Goal: Transaction & Acquisition: Purchase product/service

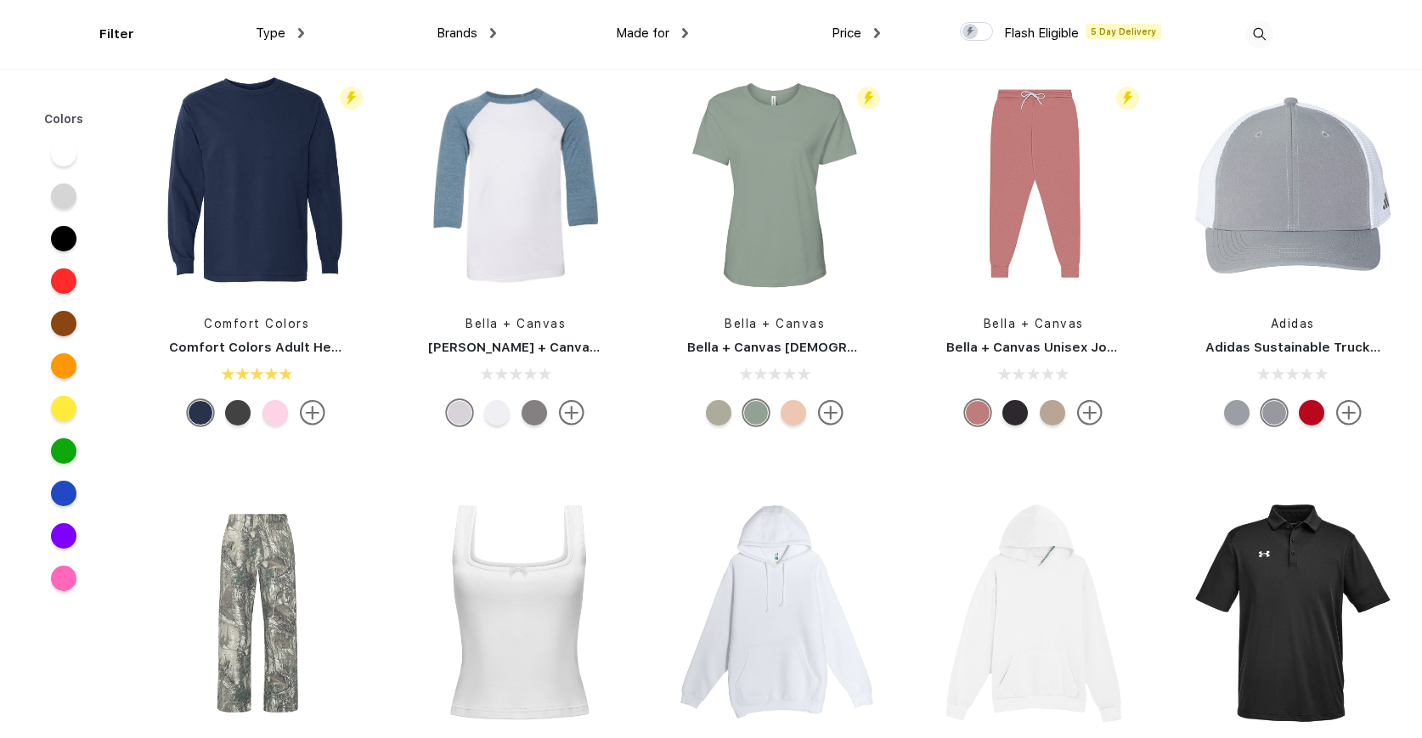
scroll to position [5935, 0]
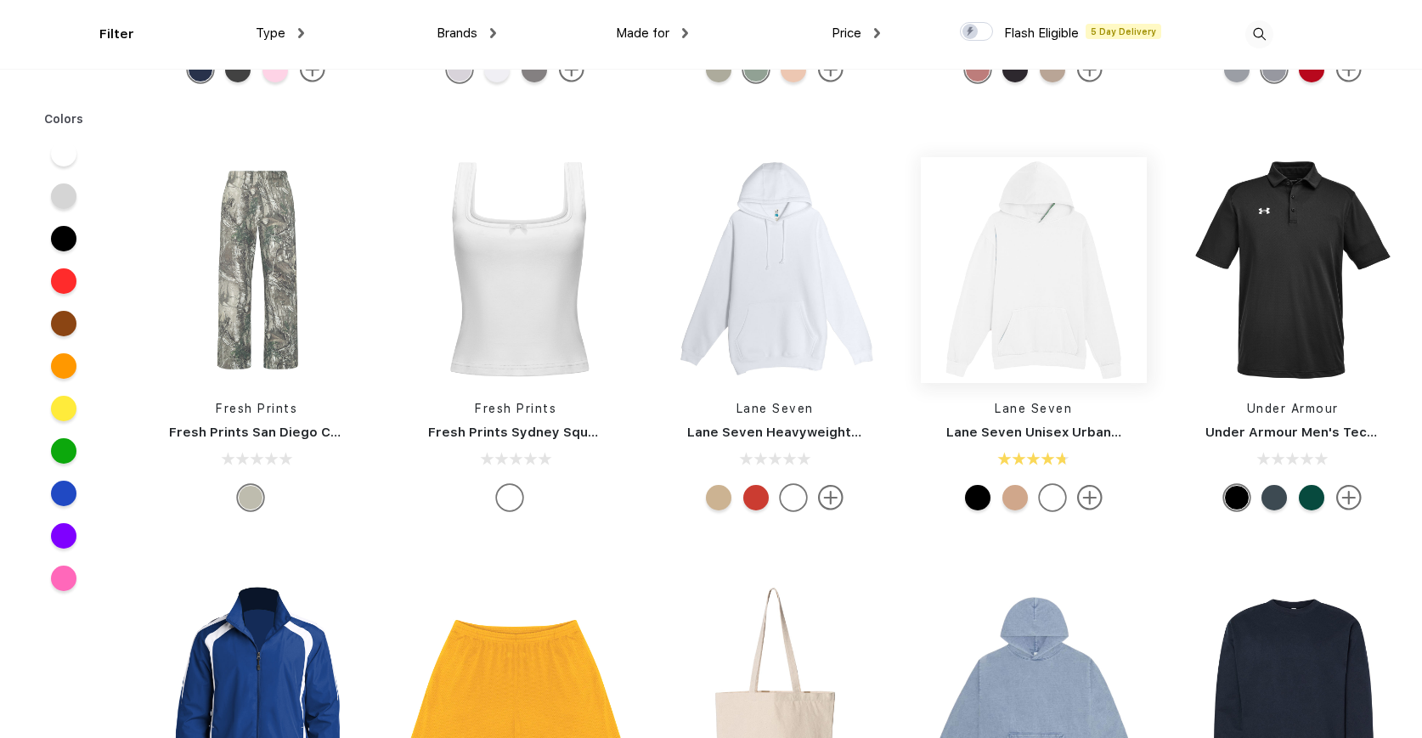
click at [1084, 316] on img at bounding box center [1033, 270] width 226 height 226
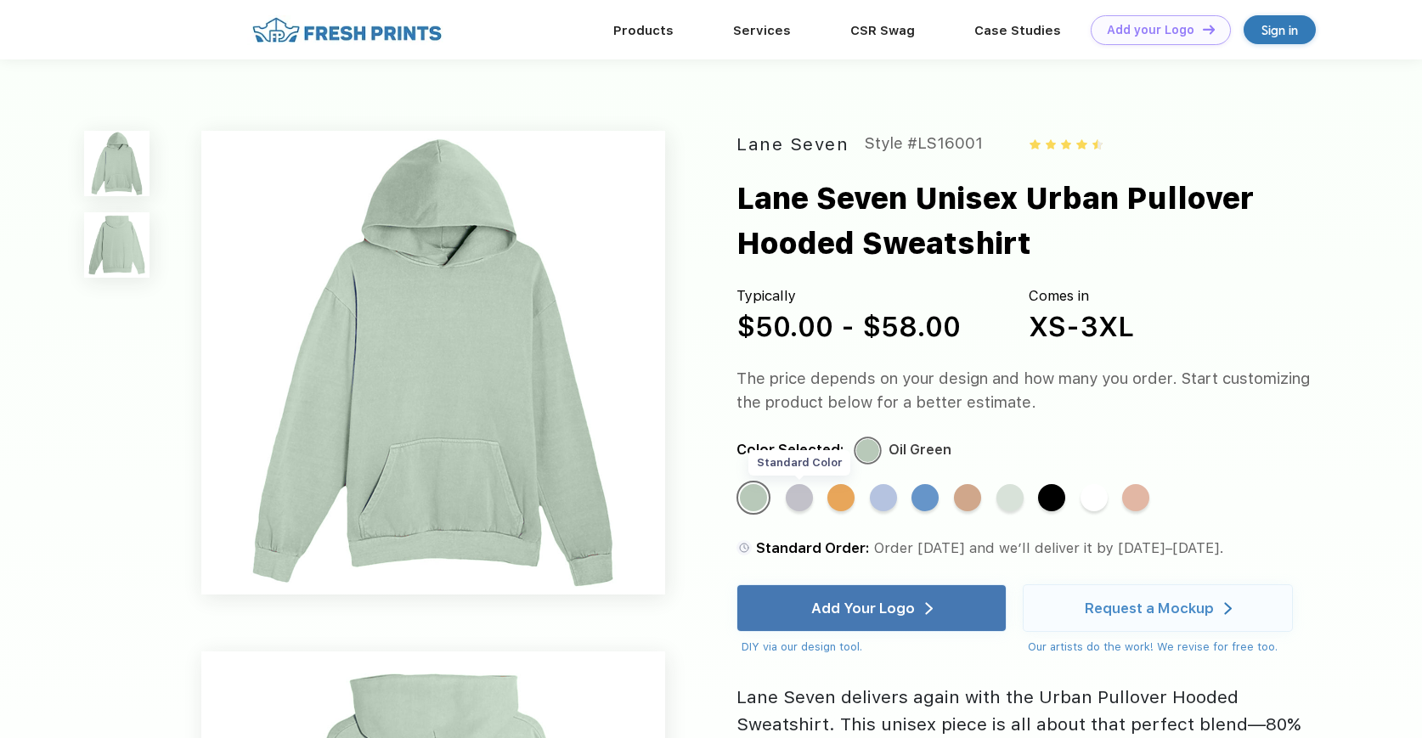
click at [807, 502] on div "Standard Color" at bounding box center [798, 497] width 27 height 27
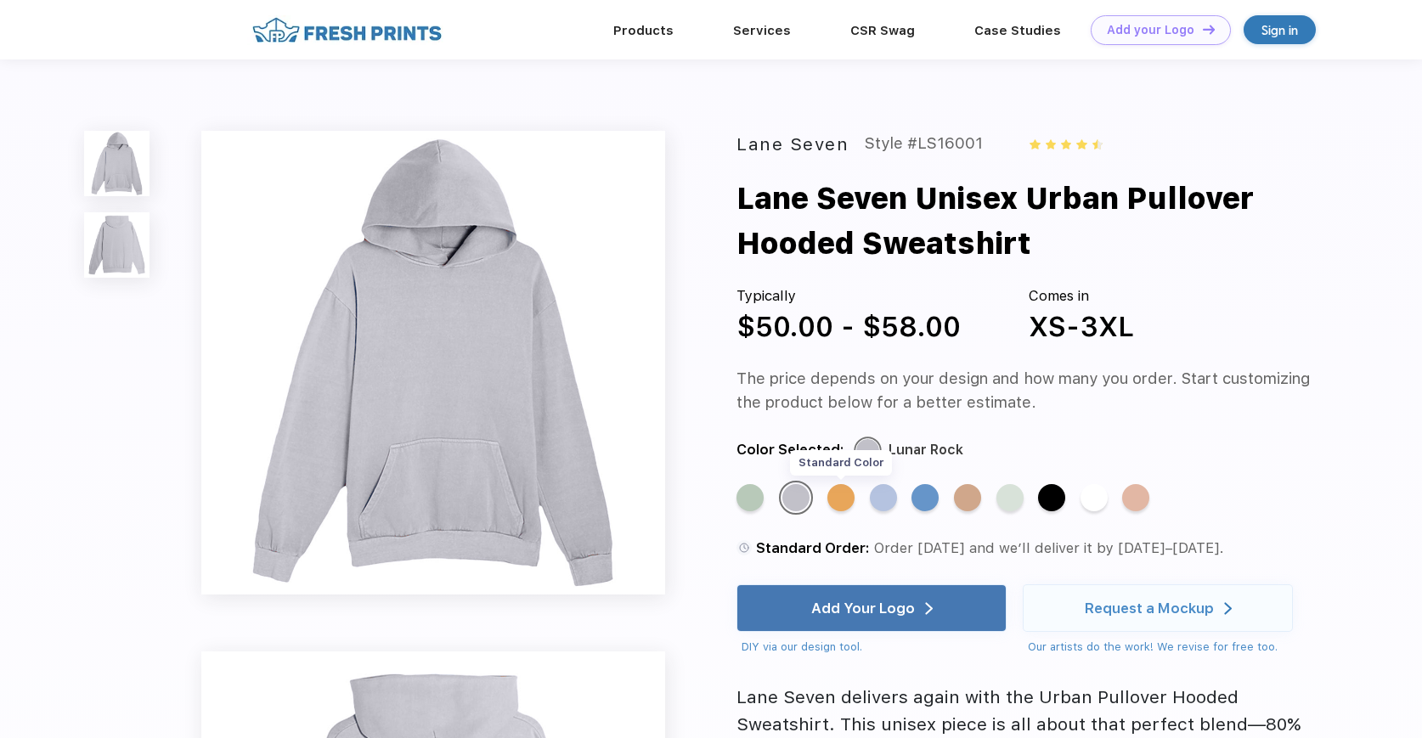
click at [832, 505] on div "Standard Color" at bounding box center [840, 497] width 27 height 27
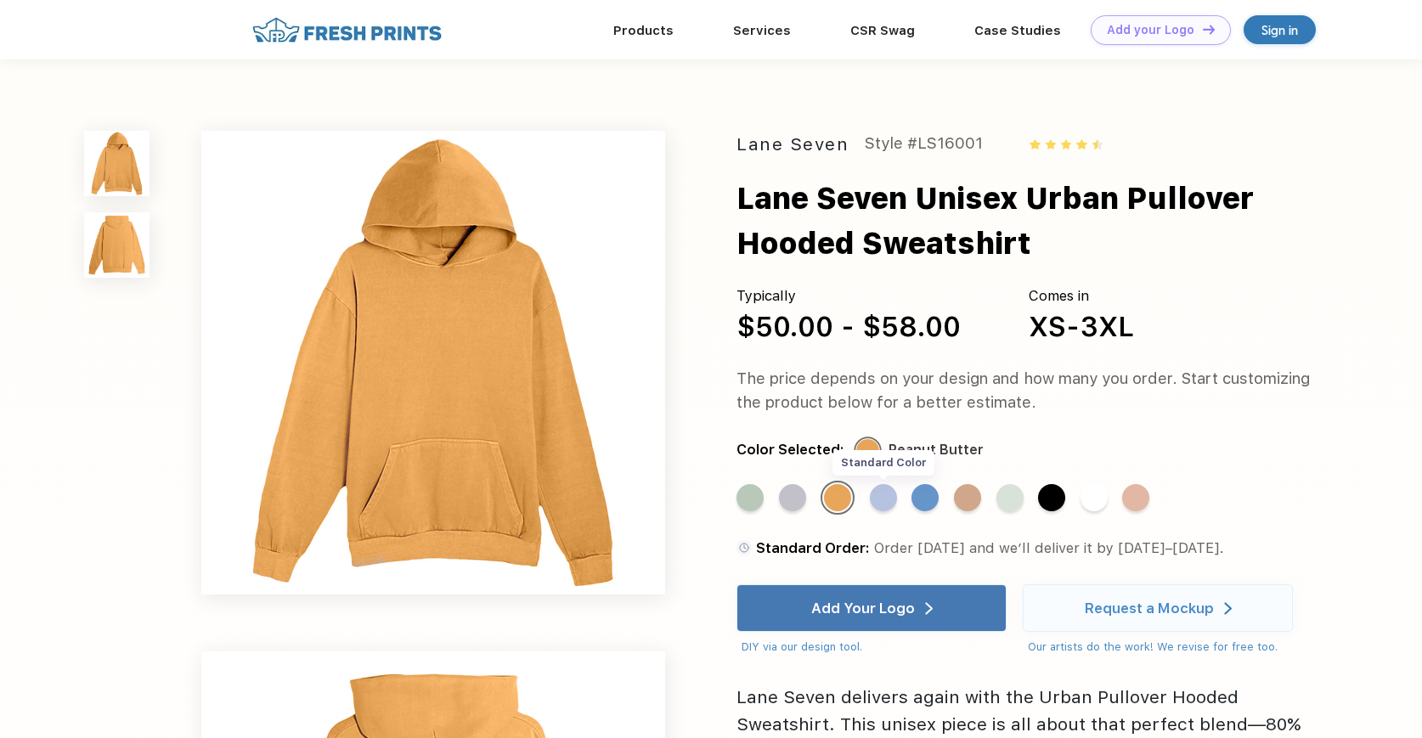
click at [873, 504] on div "Standard Color" at bounding box center [883, 497] width 27 height 27
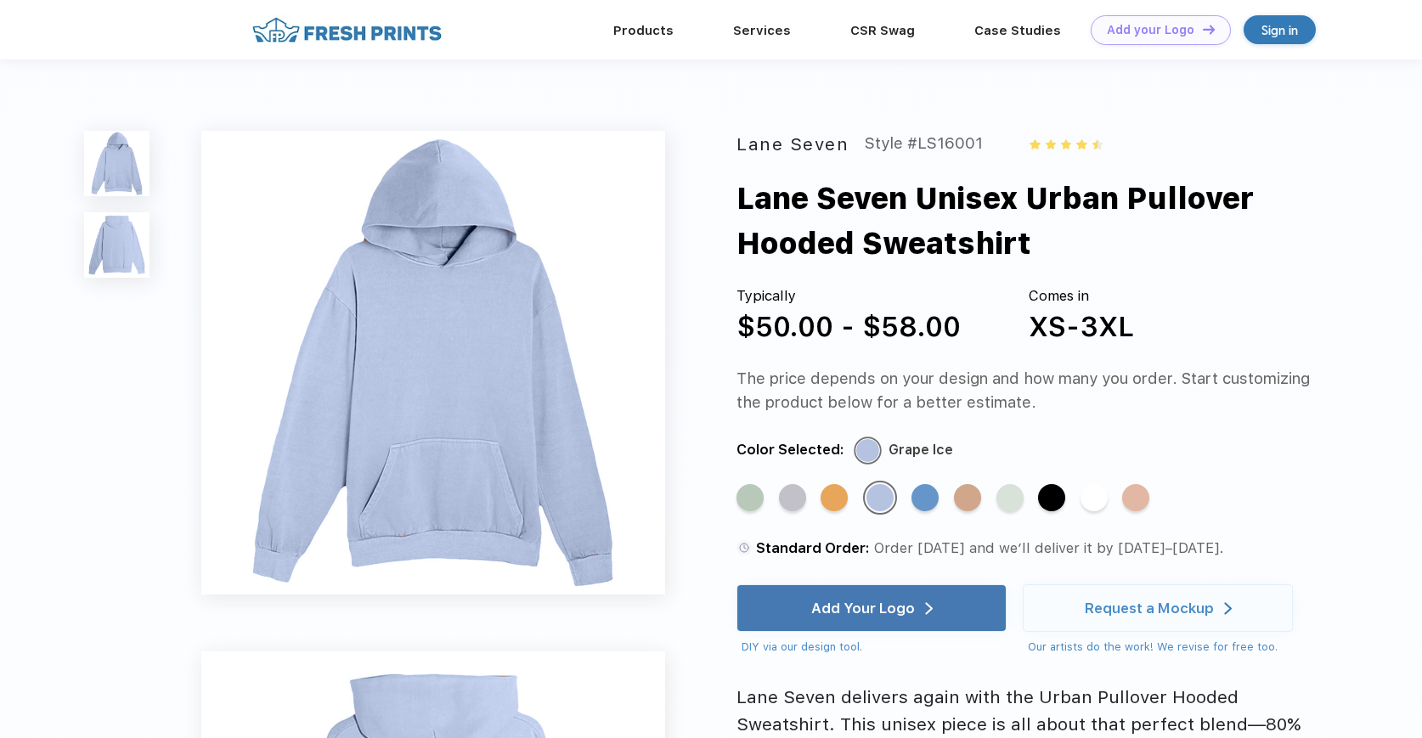
click at [1081, 495] on div "Standard Color" at bounding box center [1093, 497] width 27 height 27
click at [1101, 499] on div "Standard Color" at bounding box center [1093, 497] width 27 height 27
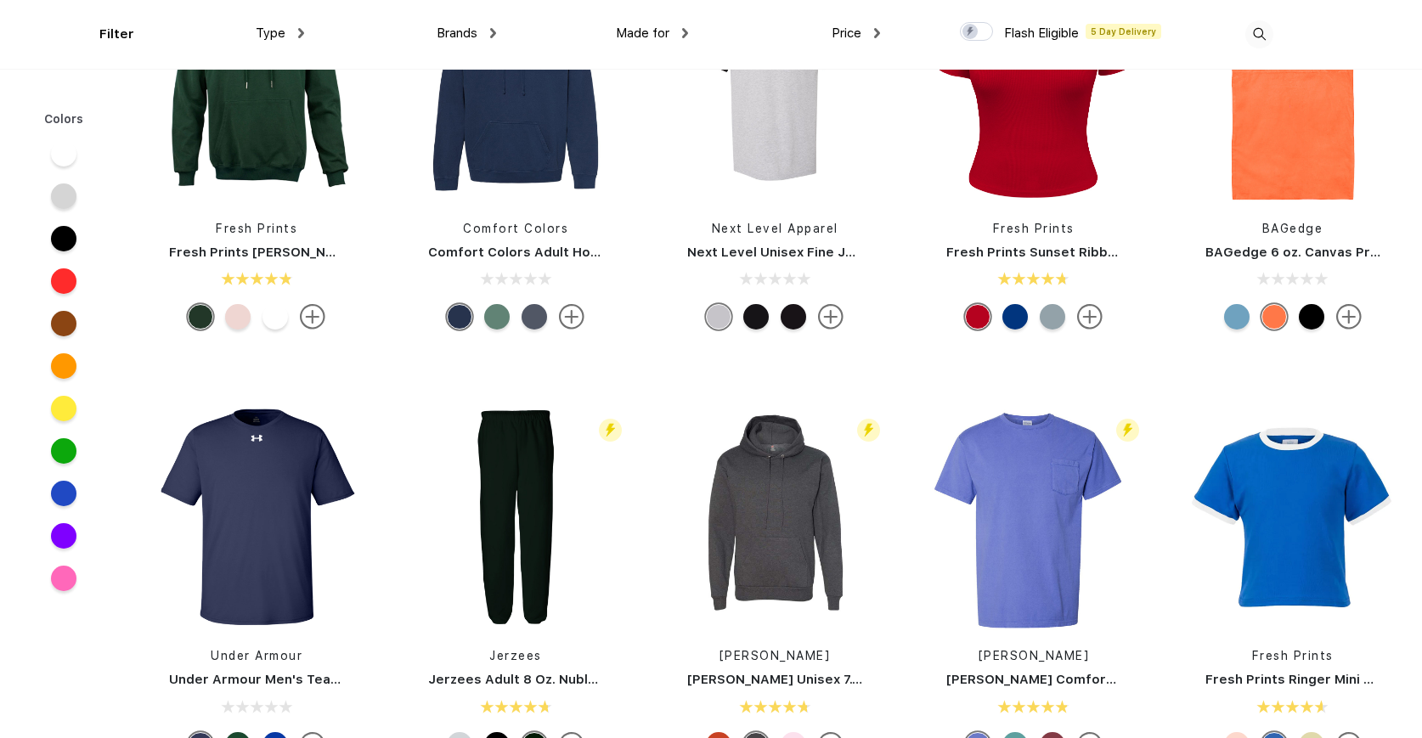
scroll to position [1459, 0]
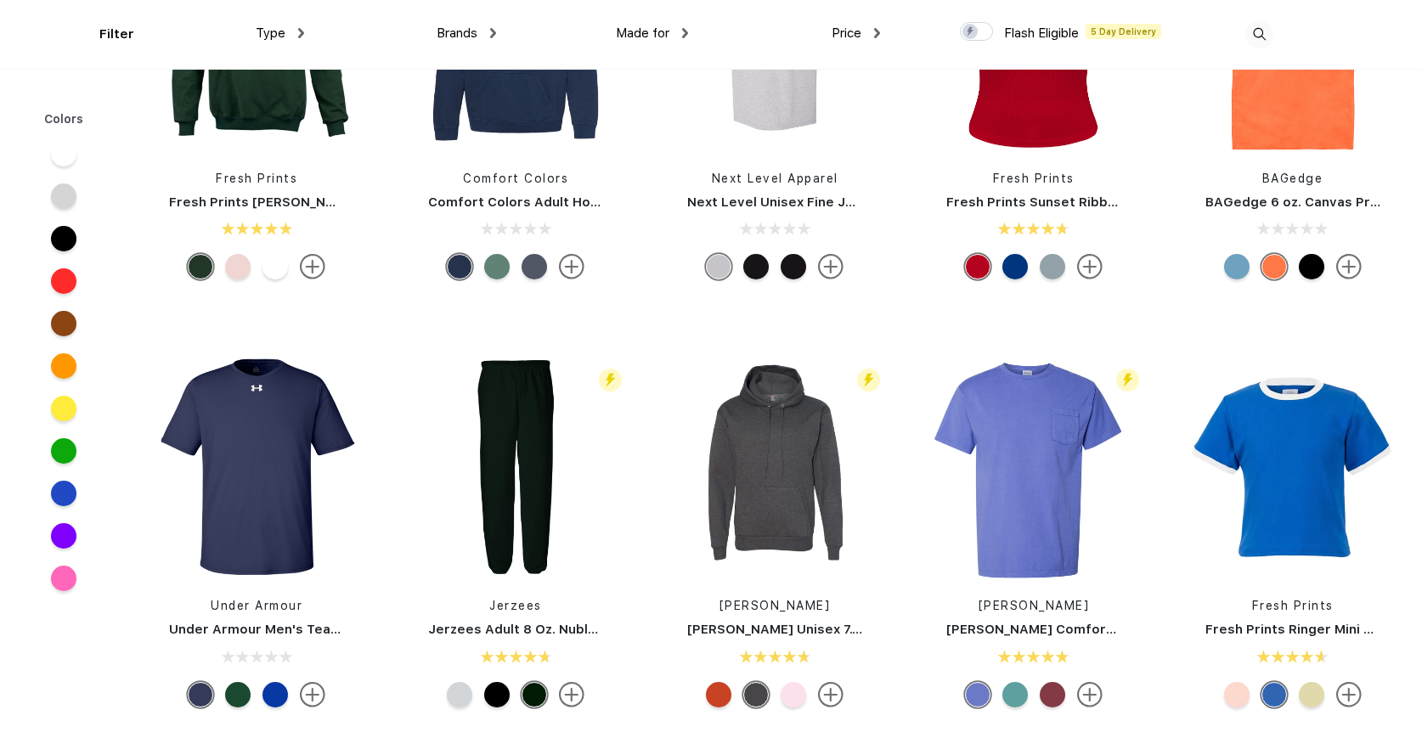
click at [455, 695] on div at bounding box center [459, 694] width 25 height 25
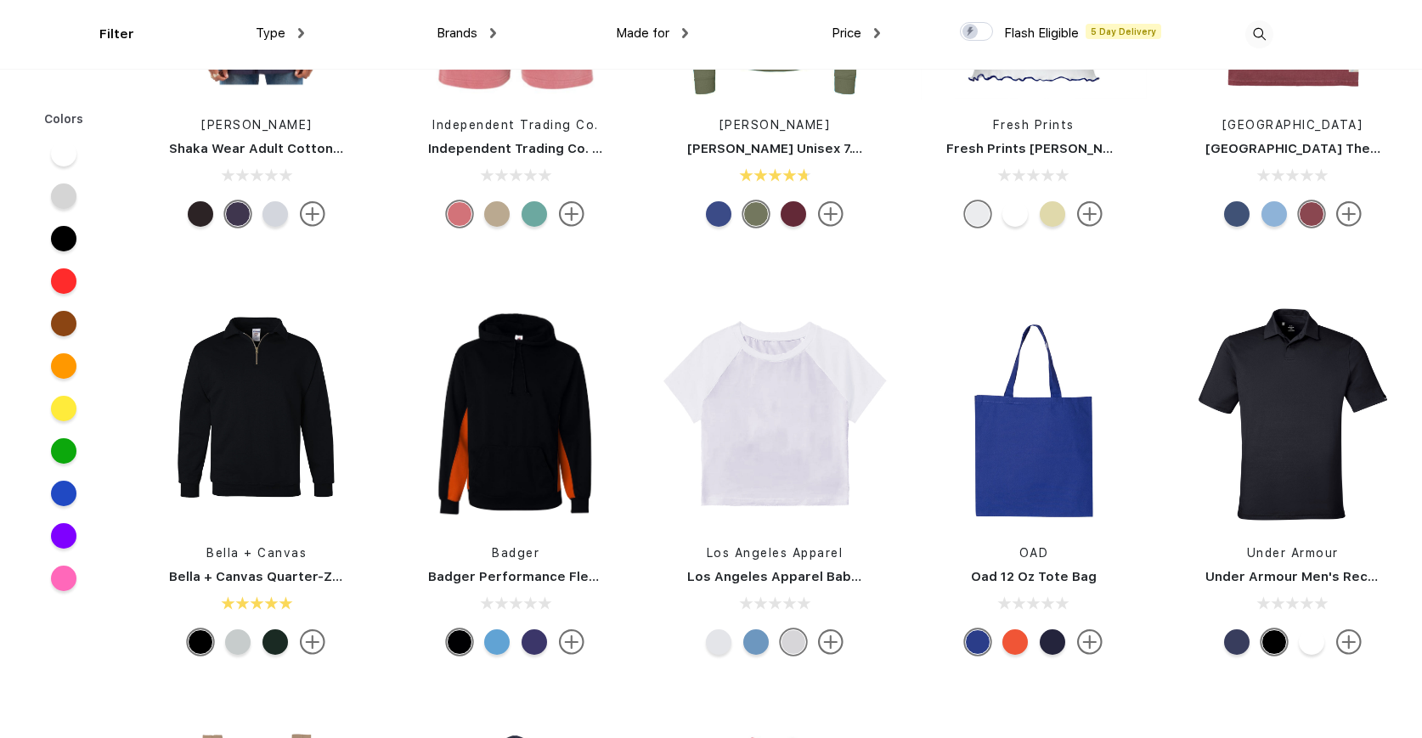
scroll to position [3224, 0]
click at [756, 639] on div at bounding box center [755, 640] width 25 height 25
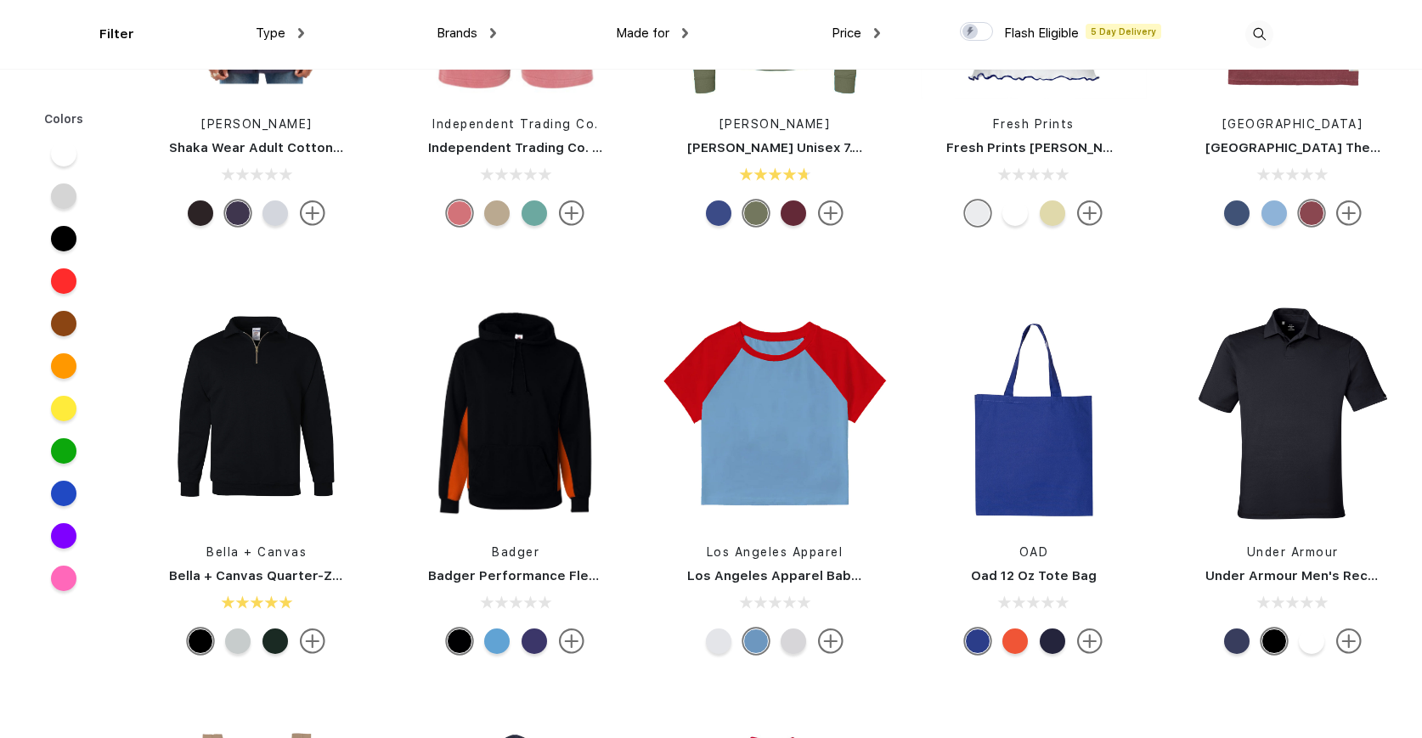
click at [728, 641] on div at bounding box center [718, 640] width 25 height 25
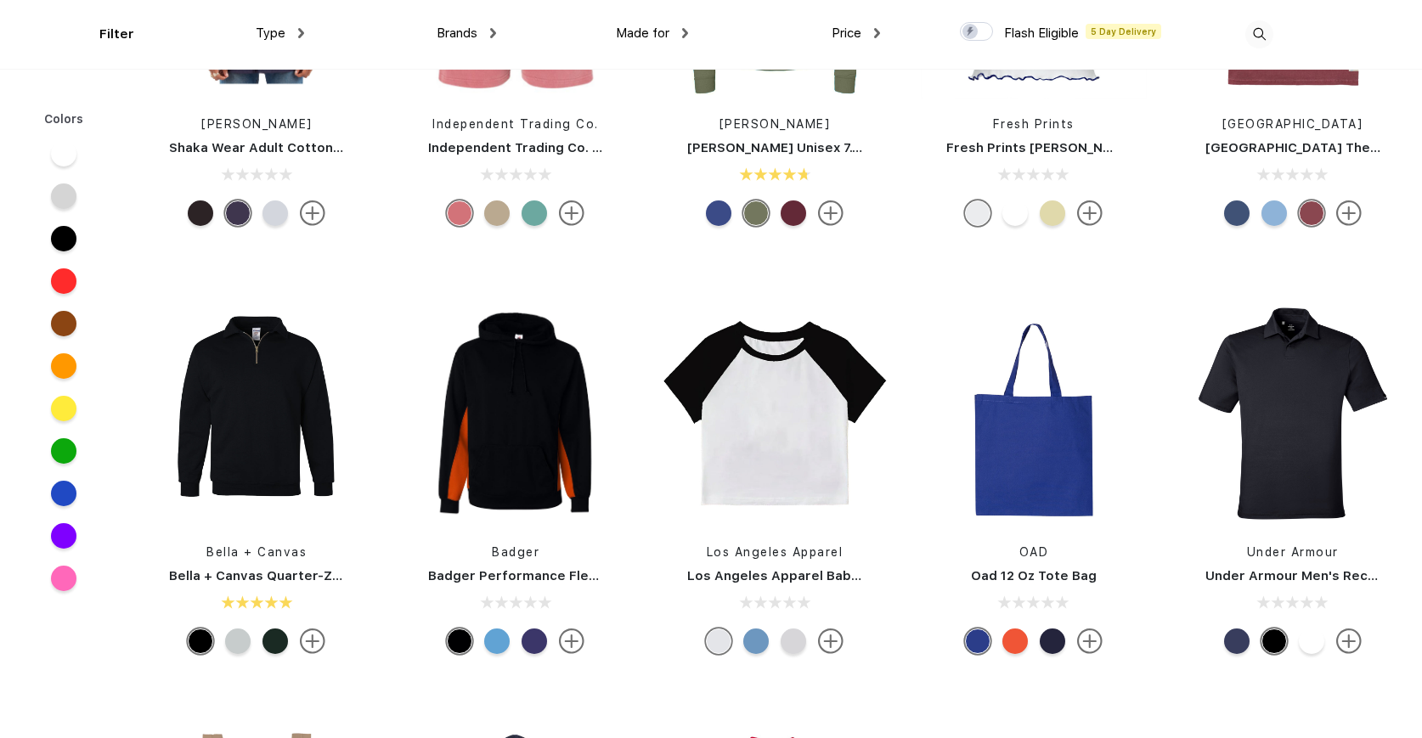
click at [819, 641] on img at bounding box center [830, 640] width 25 height 25
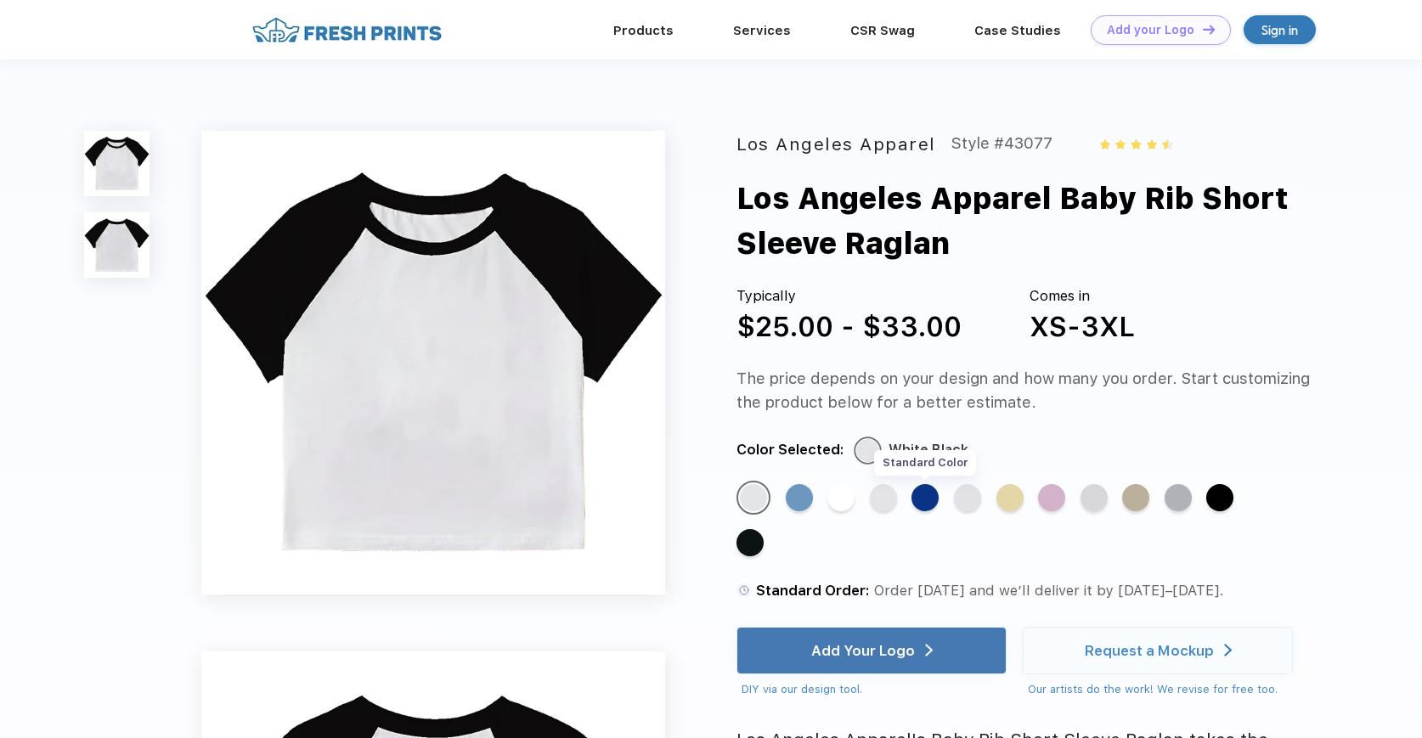
click at [917, 496] on div "Standard Color" at bounding box center [924, 497] width 27 height 27
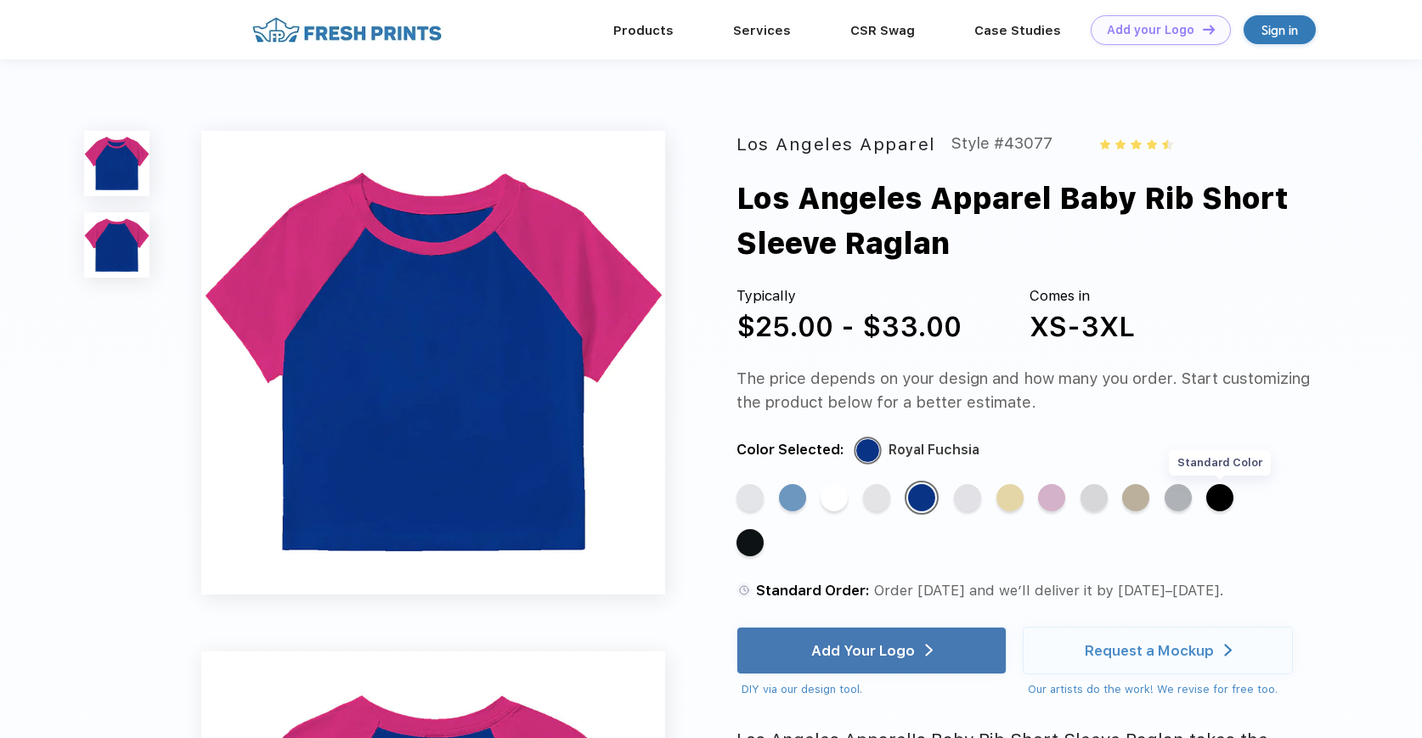
click at [1220, 503] on div "Standard Color" at bounding box center [1219, 497] width 27 height 27
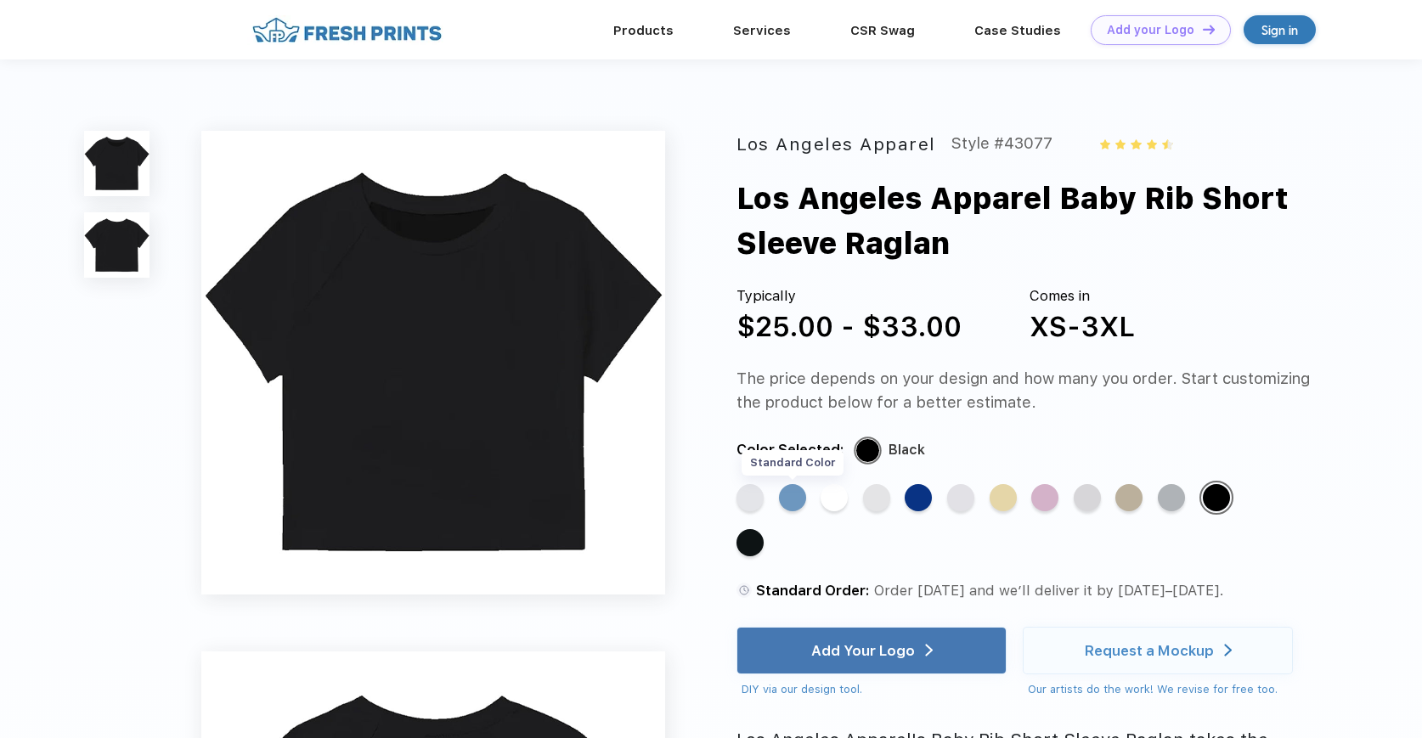
click at [798, 504] on div "Standard Color" at bounding box center [792, 497] width 27 height 27
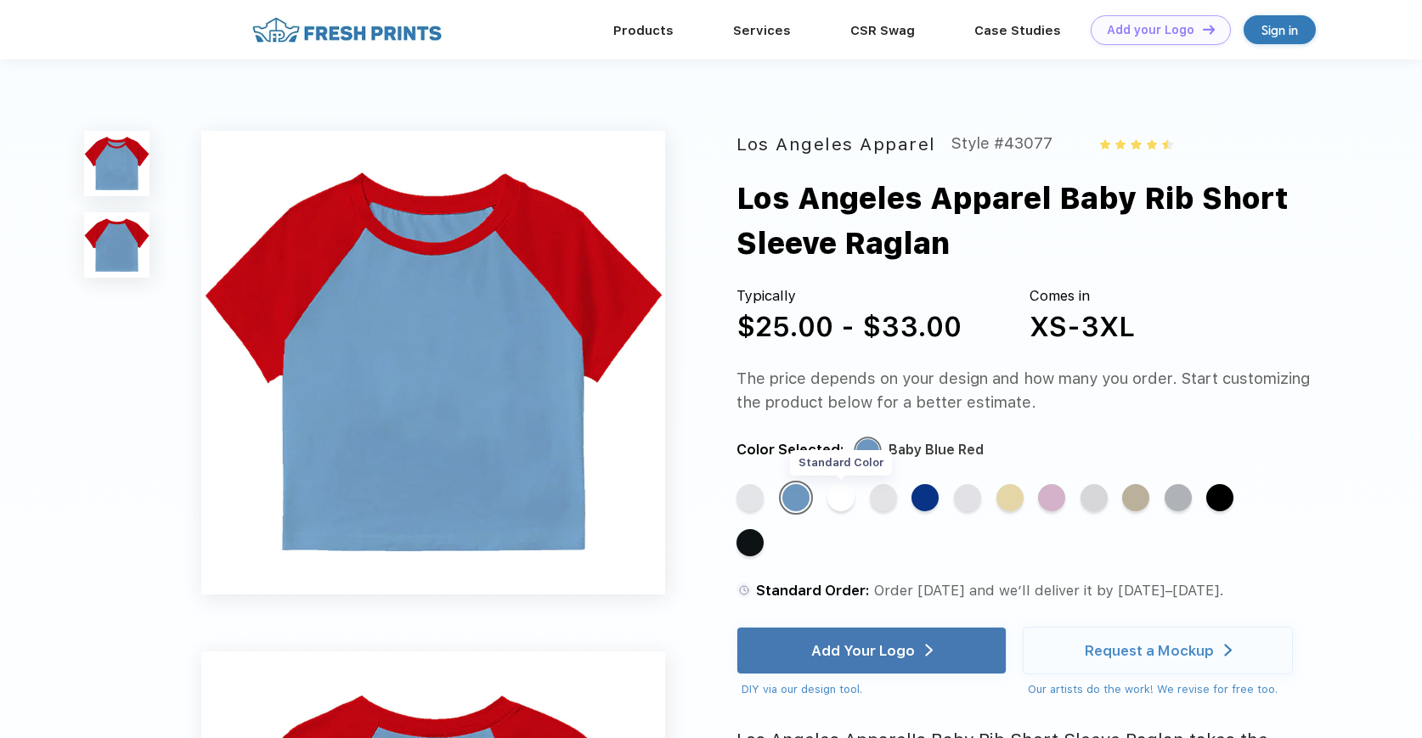
click at [842, 499] on div "Standard Color" at bounding box center [840, 497] width 27 height 27
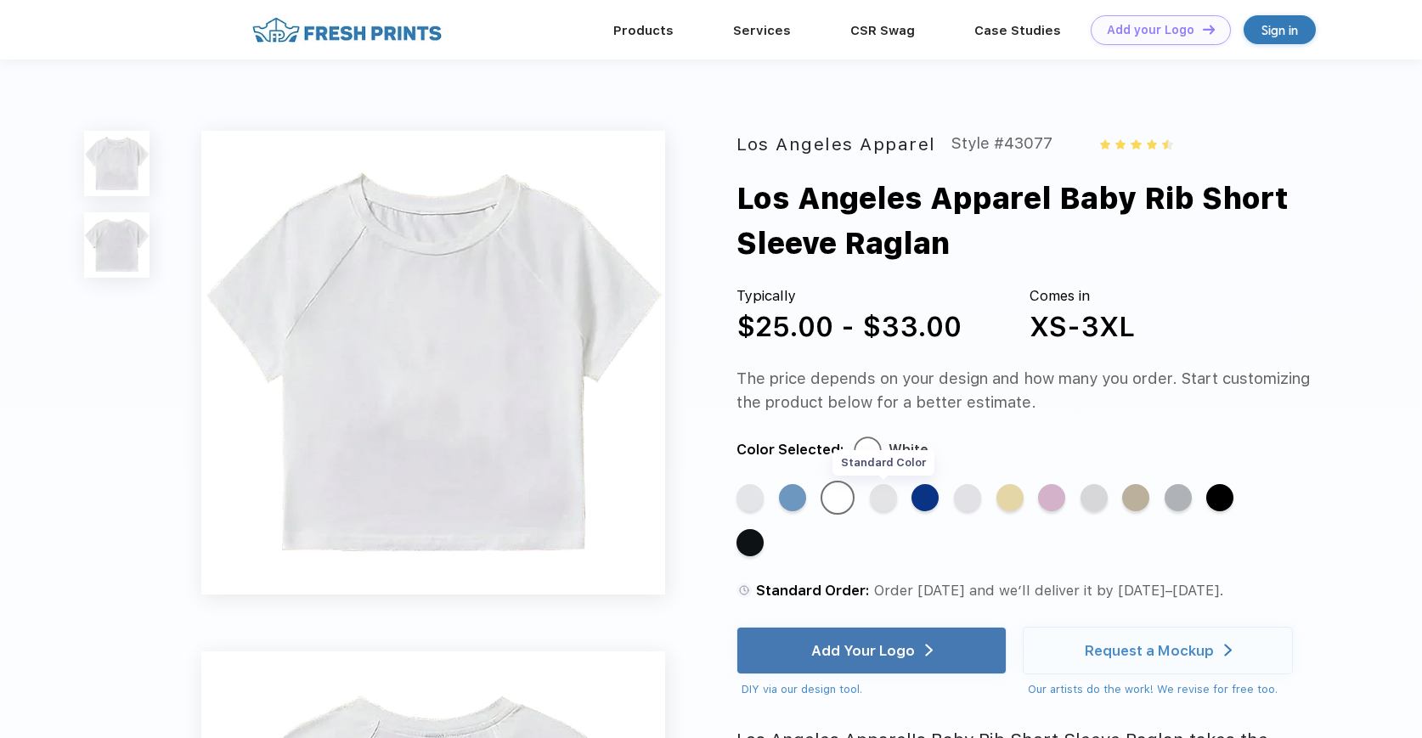
click at [887, 502] on div "Standard Color" at bounding box center [883, 497] width 27 height 27
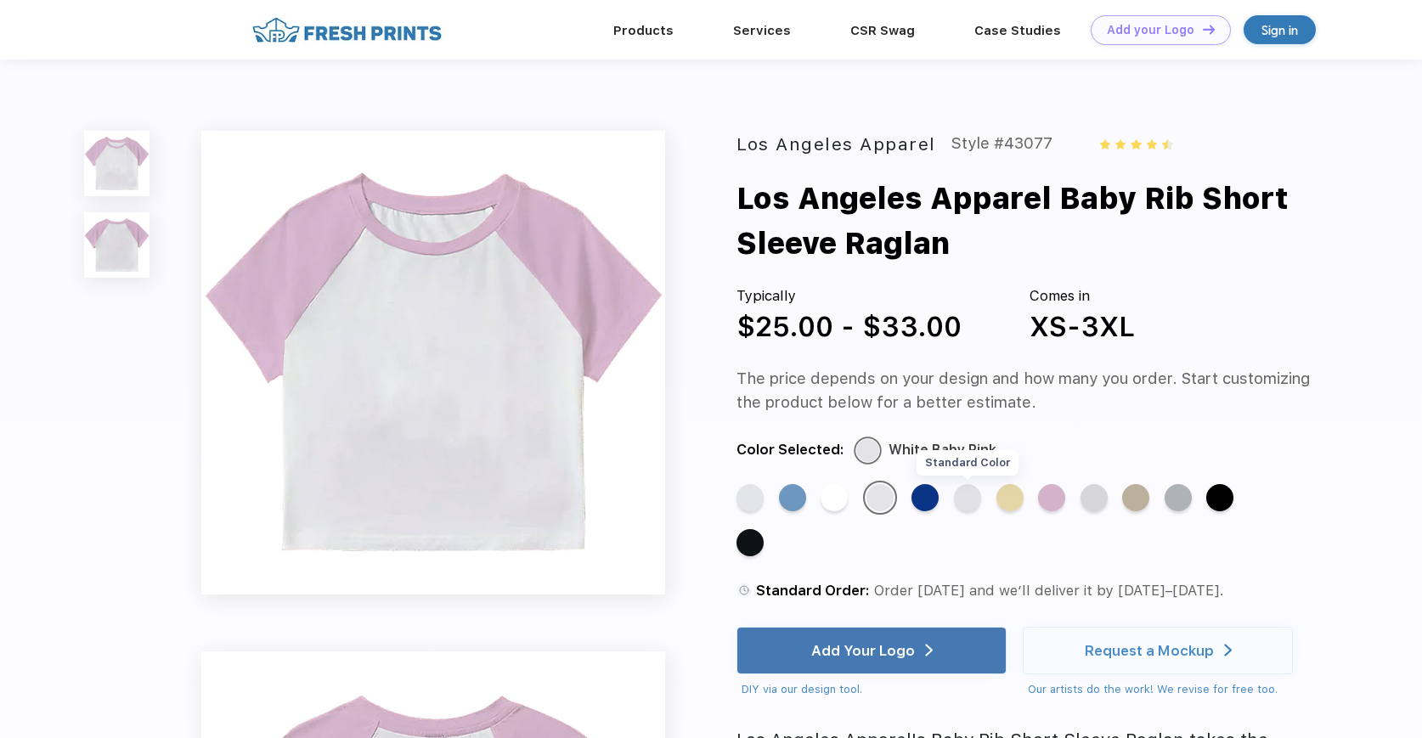
click at [975, 505] on div "Standard Color" at bounding box center [967, 497] width 27 height 27
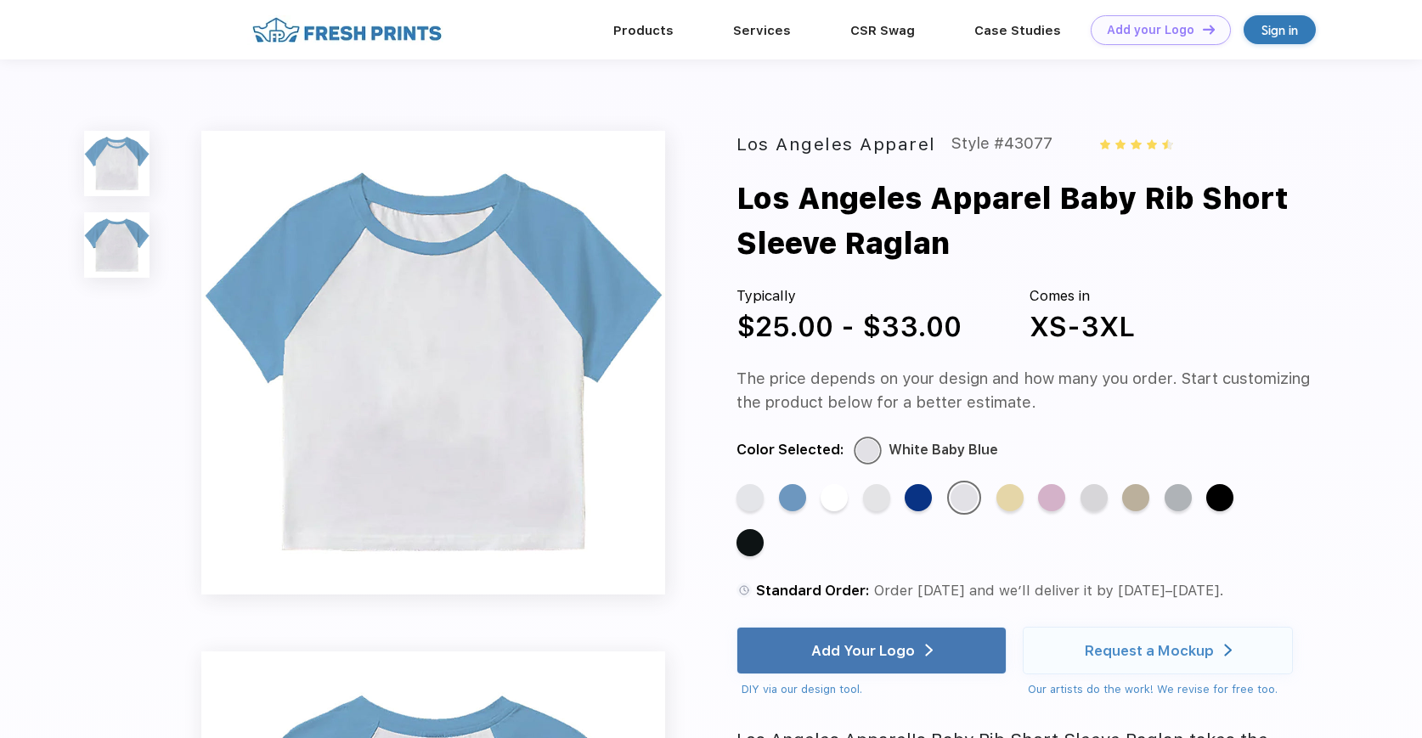
click at [1106, 509] on div "Standard Color" at bounding box center [1093, 497] width 27 height 27
click at [1094, 502] on div "Standard Color" at bounding box center [1093, 497] width 27 height 27
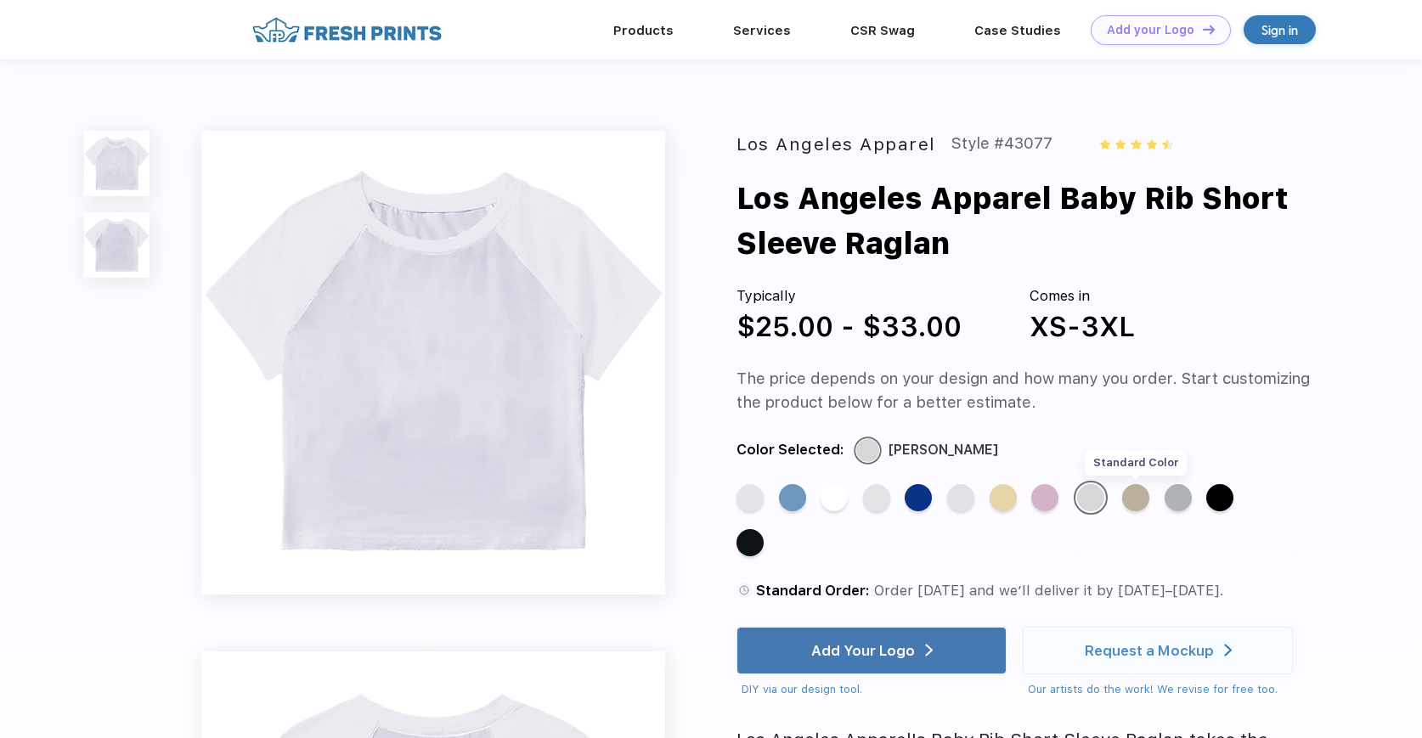
click at [1134, 497] on div "Standard Color" at bounding box center [1135, 497] width 27 height 27
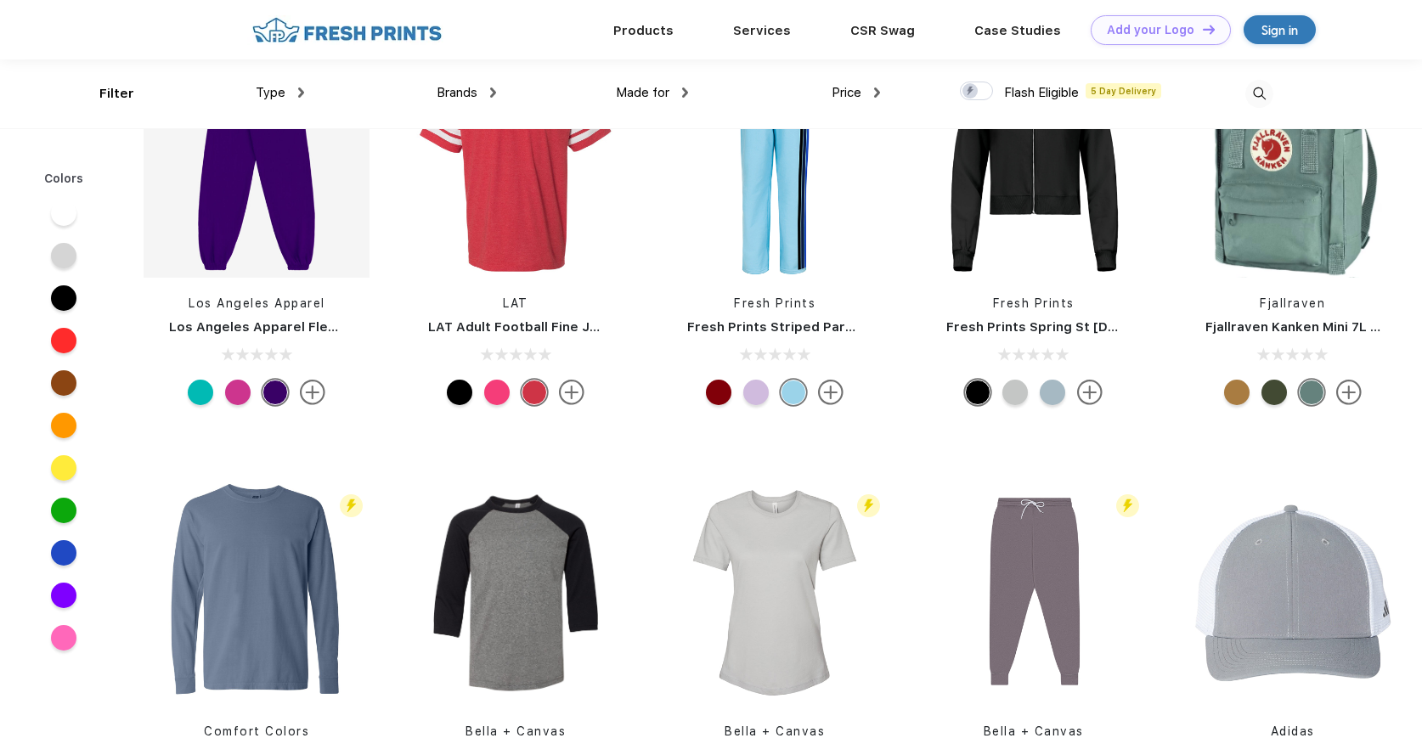
scroll to position [5126, 0]
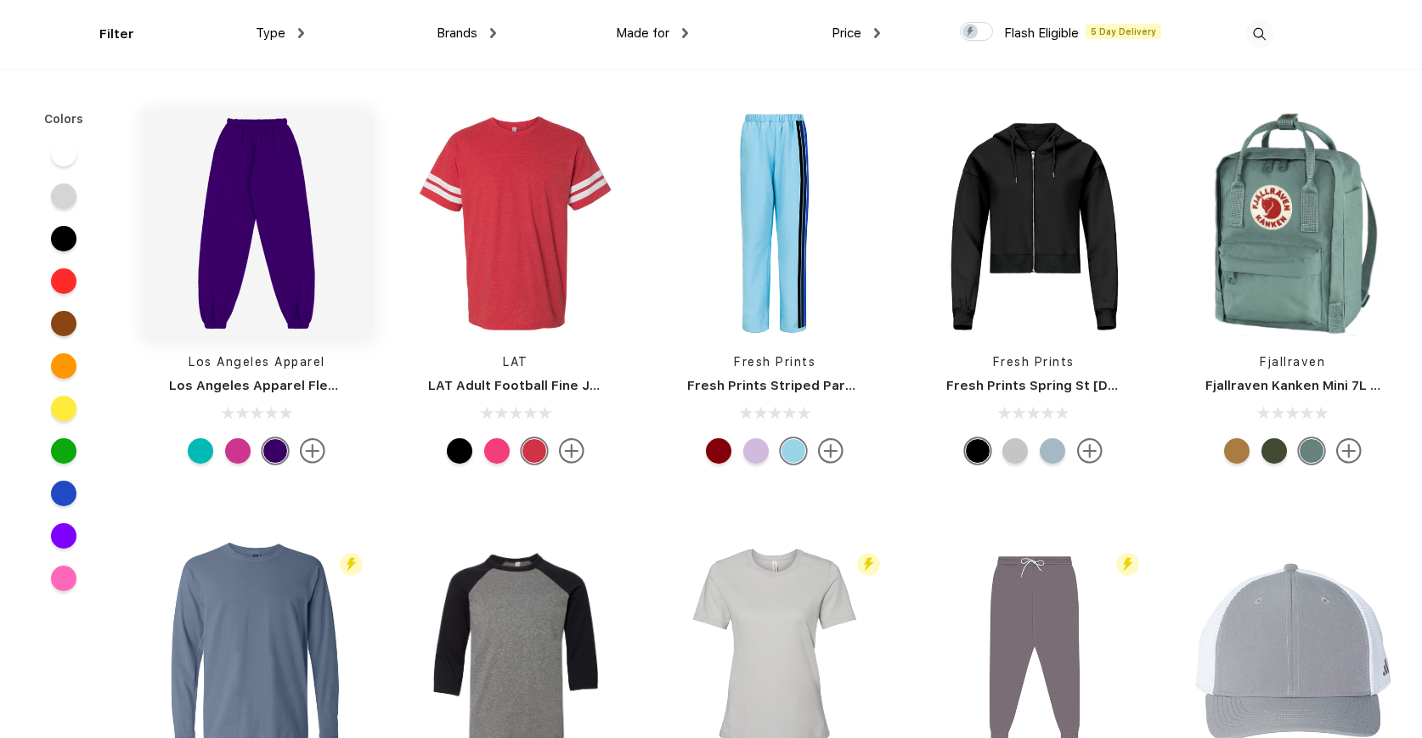
click at [244, 285] on img at bounding box center [257, 223] width 226 height 226
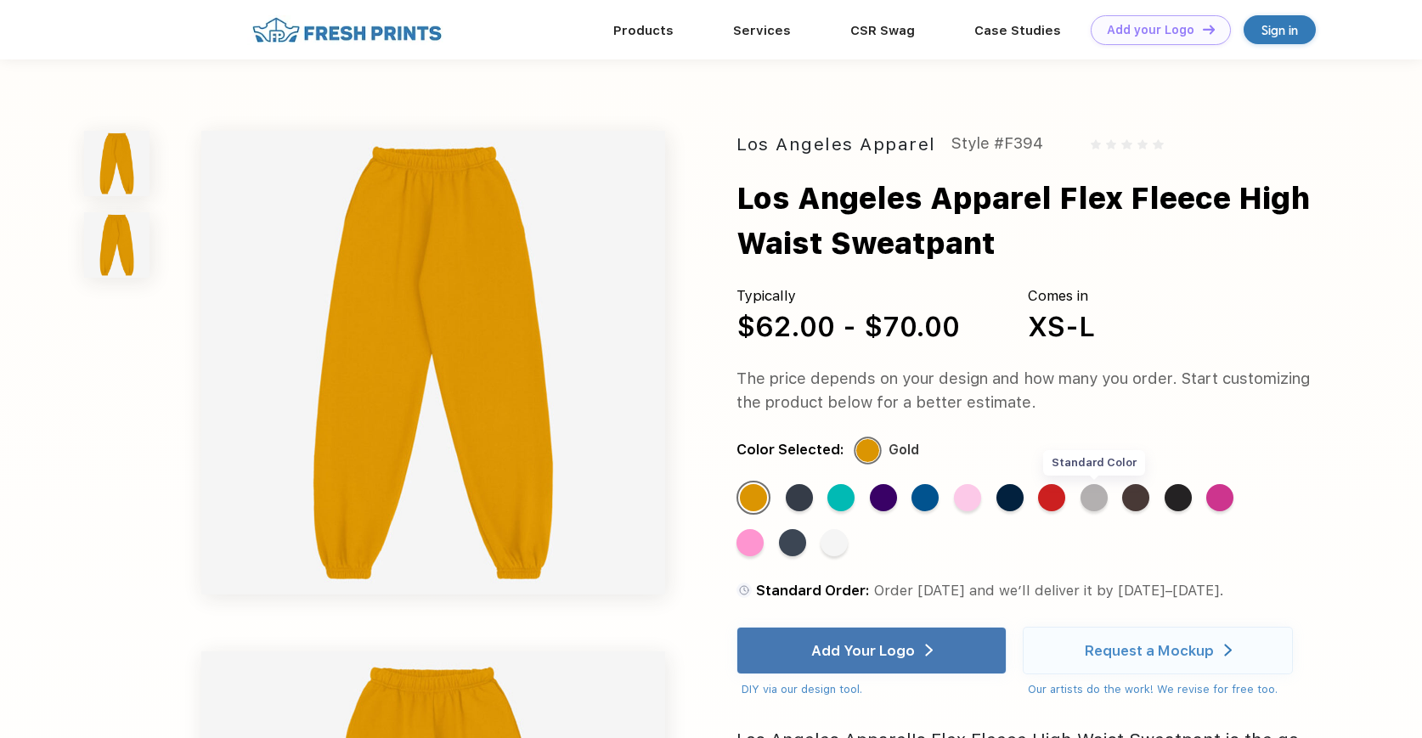
click at [1086, 497] on div "Standard Color" at bounding box center [1093, 497] width 27 height 27
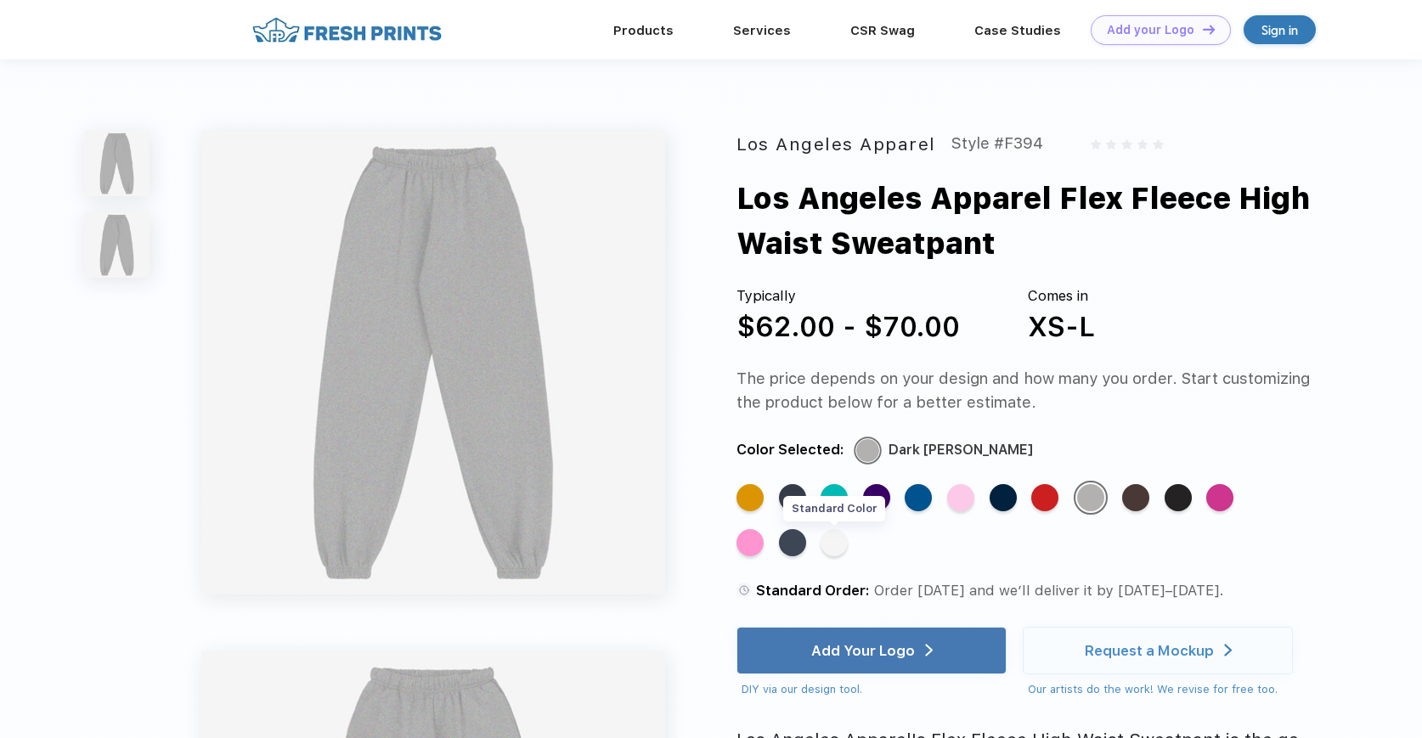
click at [839, 548] on div "Standard Color" at bounding box center [833, 542] width 27 height 27
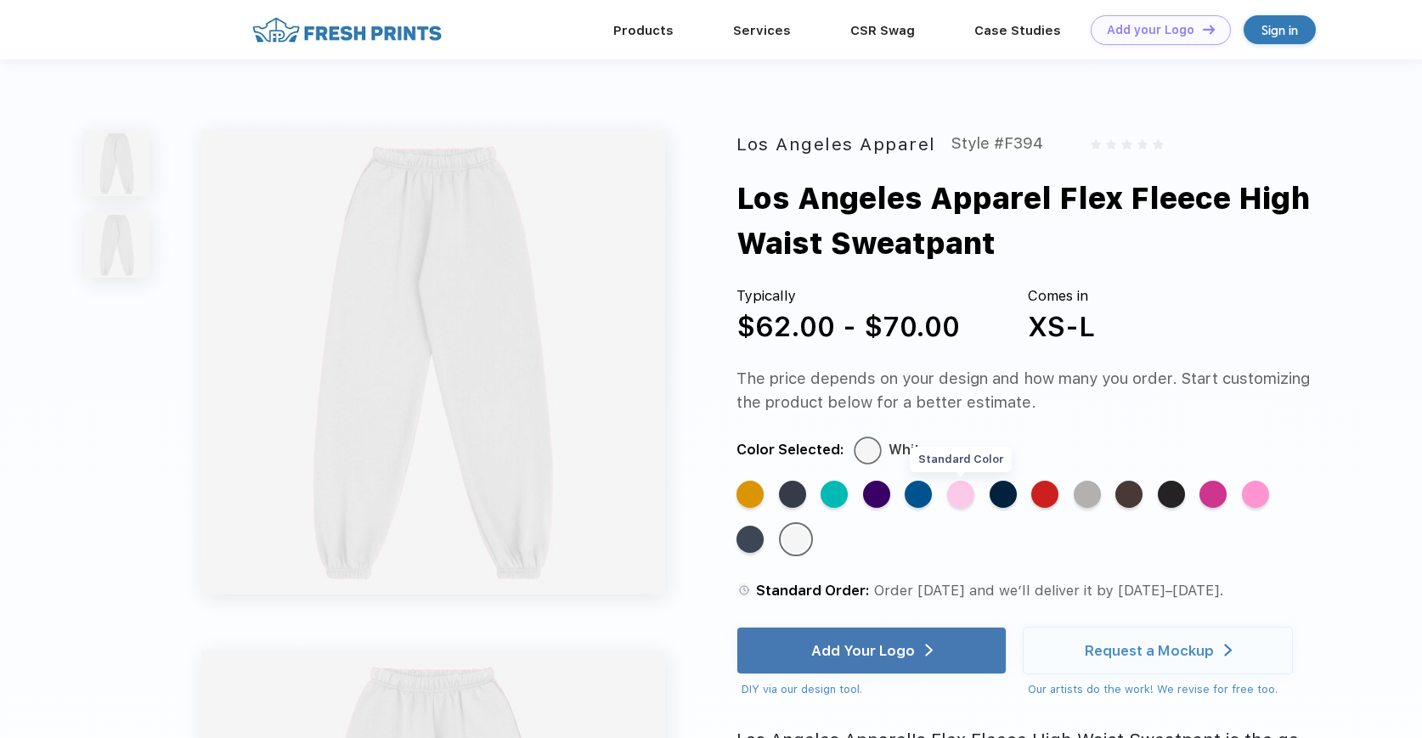
click at [959, 502] on div "Standard Color" at bounding box center [960, 494] width 27 height 27
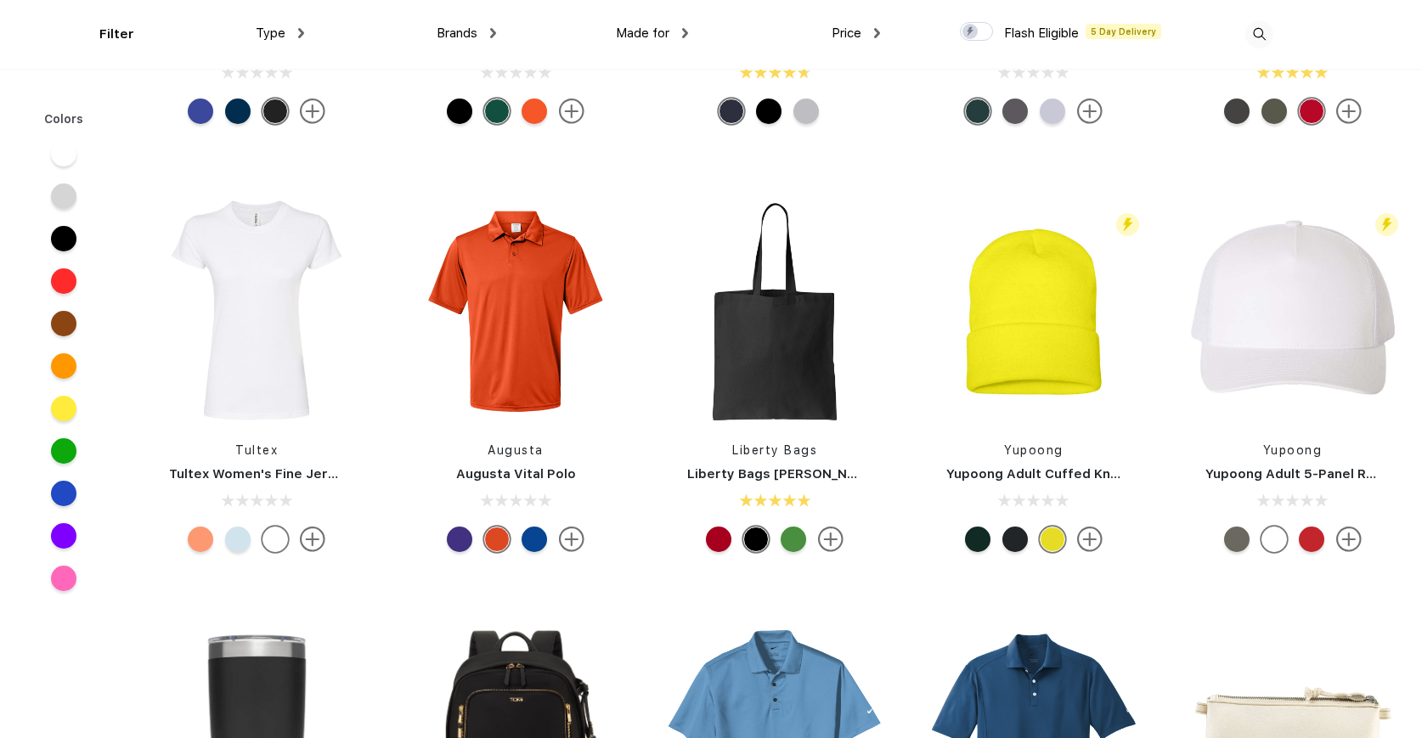
scroll to position [8887, 0]
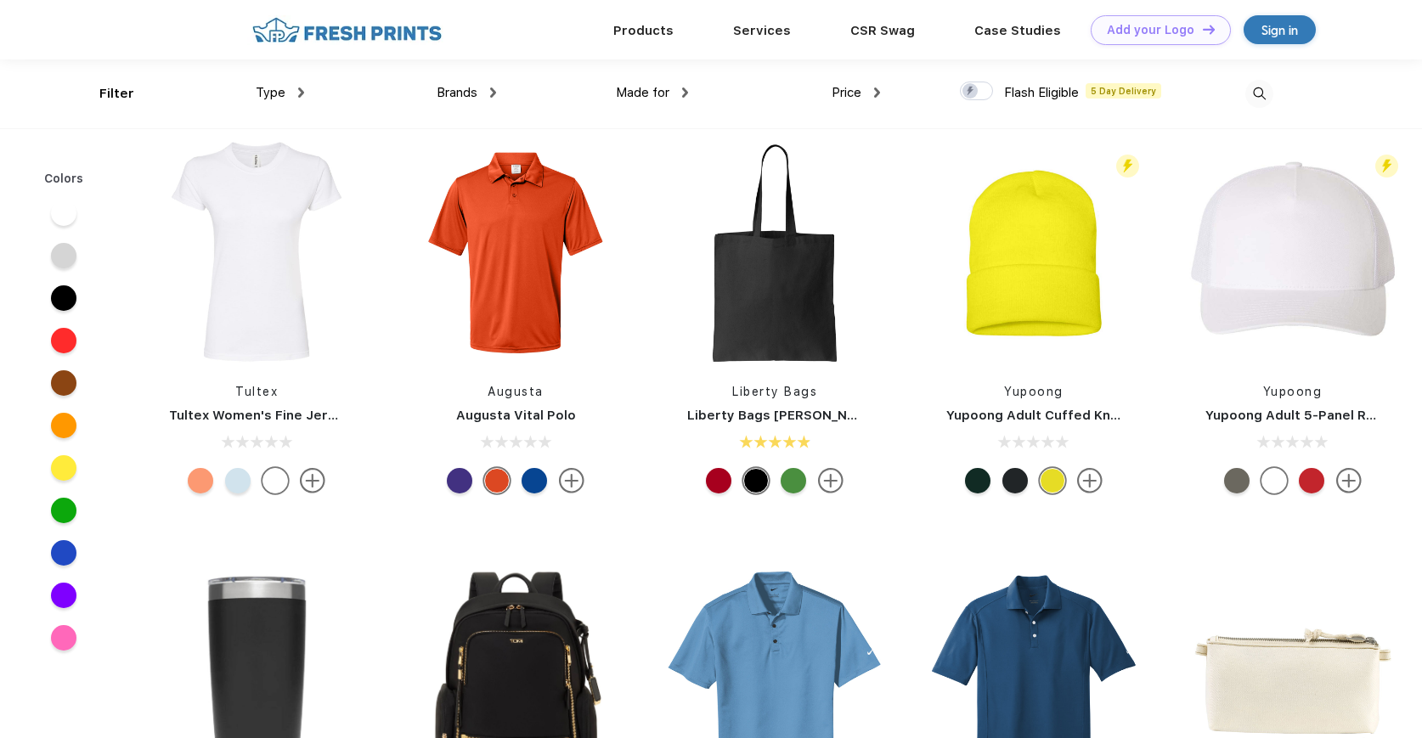
click at [70, 262] on div at bounding box center [63, 255] width 25 height 25
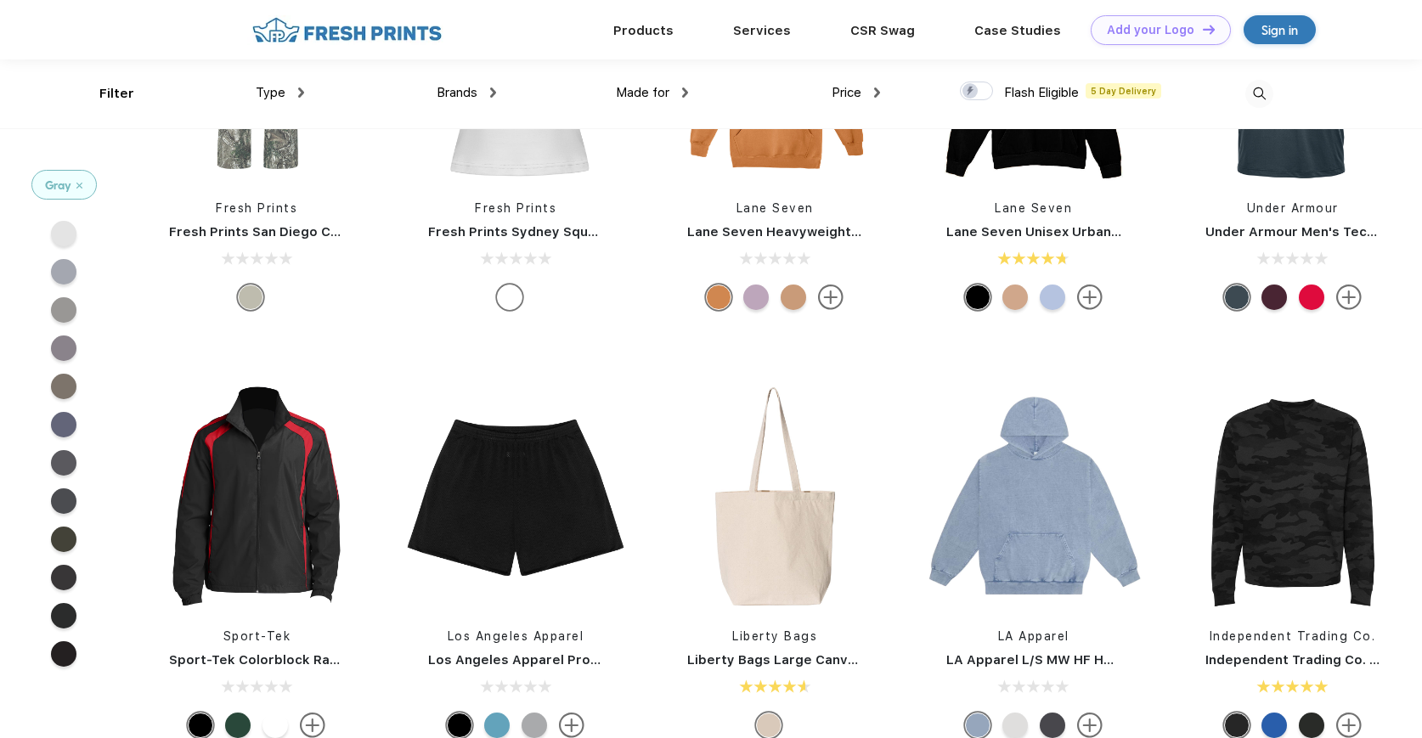
scroll to position [5941, 0]
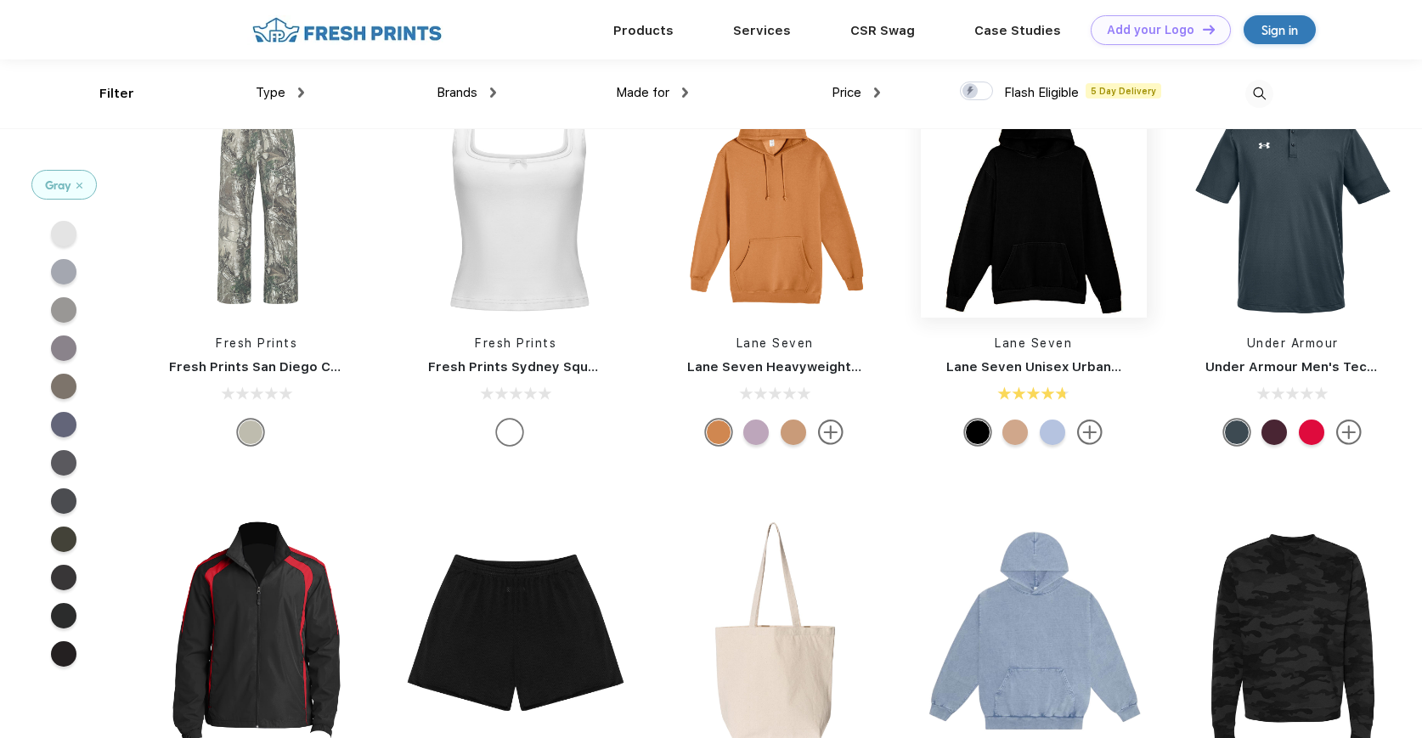
click at [1075, 228] on img at bounding box center [1033, 205] width 226 height 226
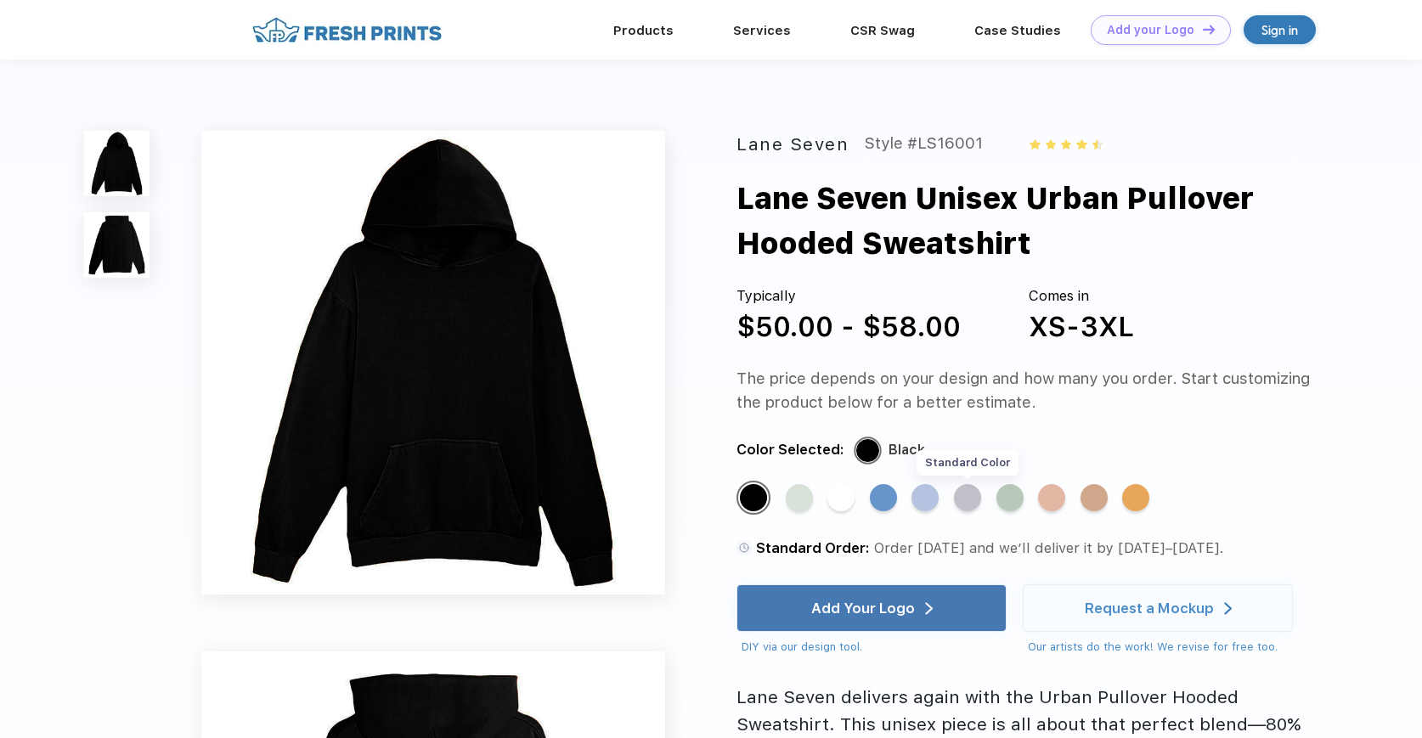
click at [966, 502] on div "Standard Color" at bounding box center [967, 497] width 27 height 27
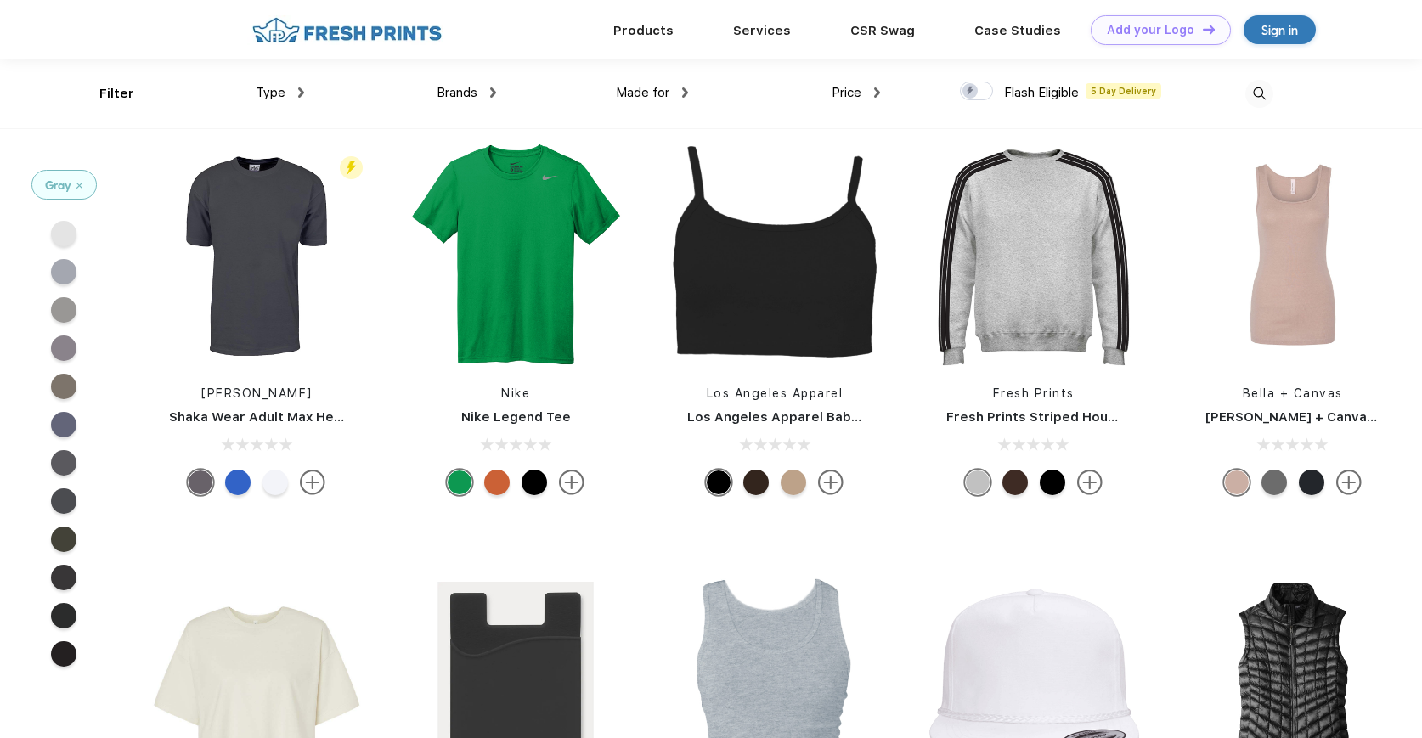
scroll to position [3686, 0]
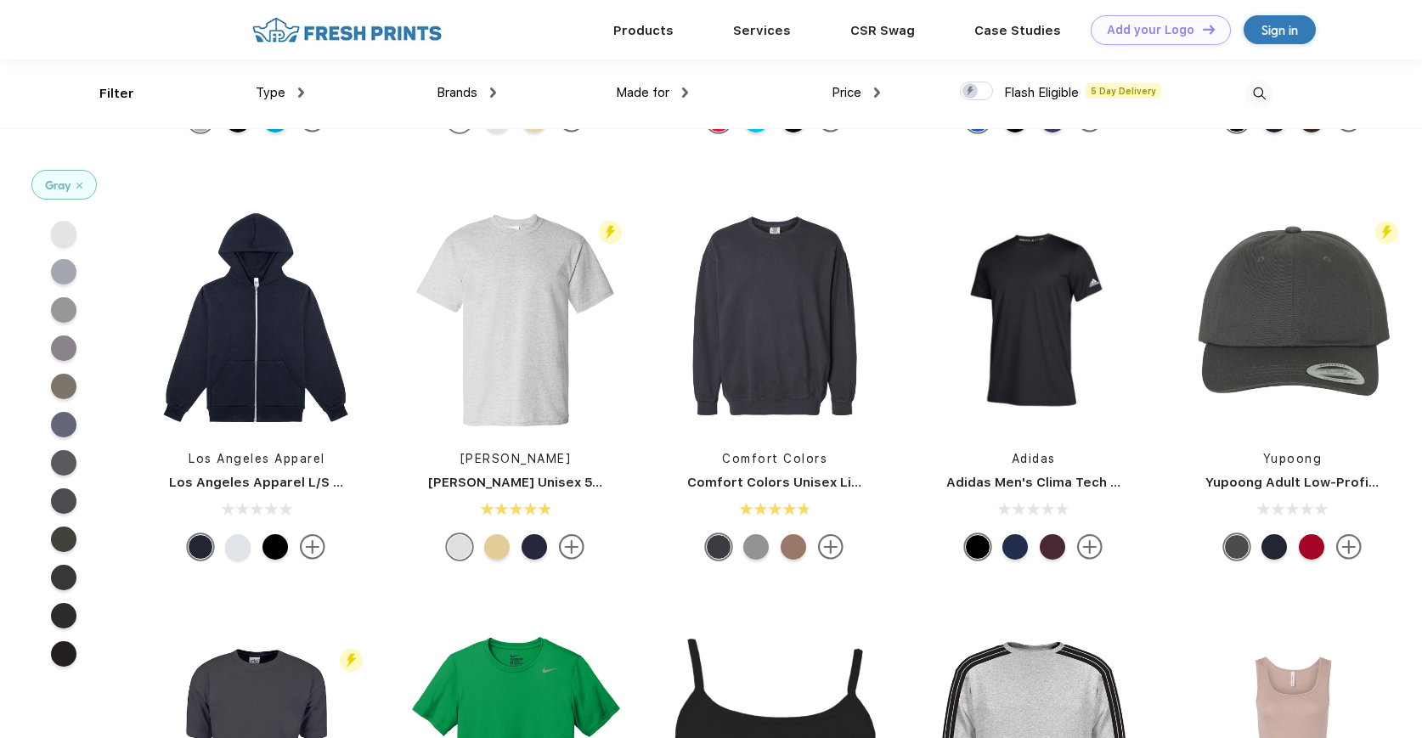
click at [81, 189] on div "Gray" at bounding box center [64, 185] width 64 height 28
click at [77, 185] on img at bounding box center [79, 186] width 6 height 6
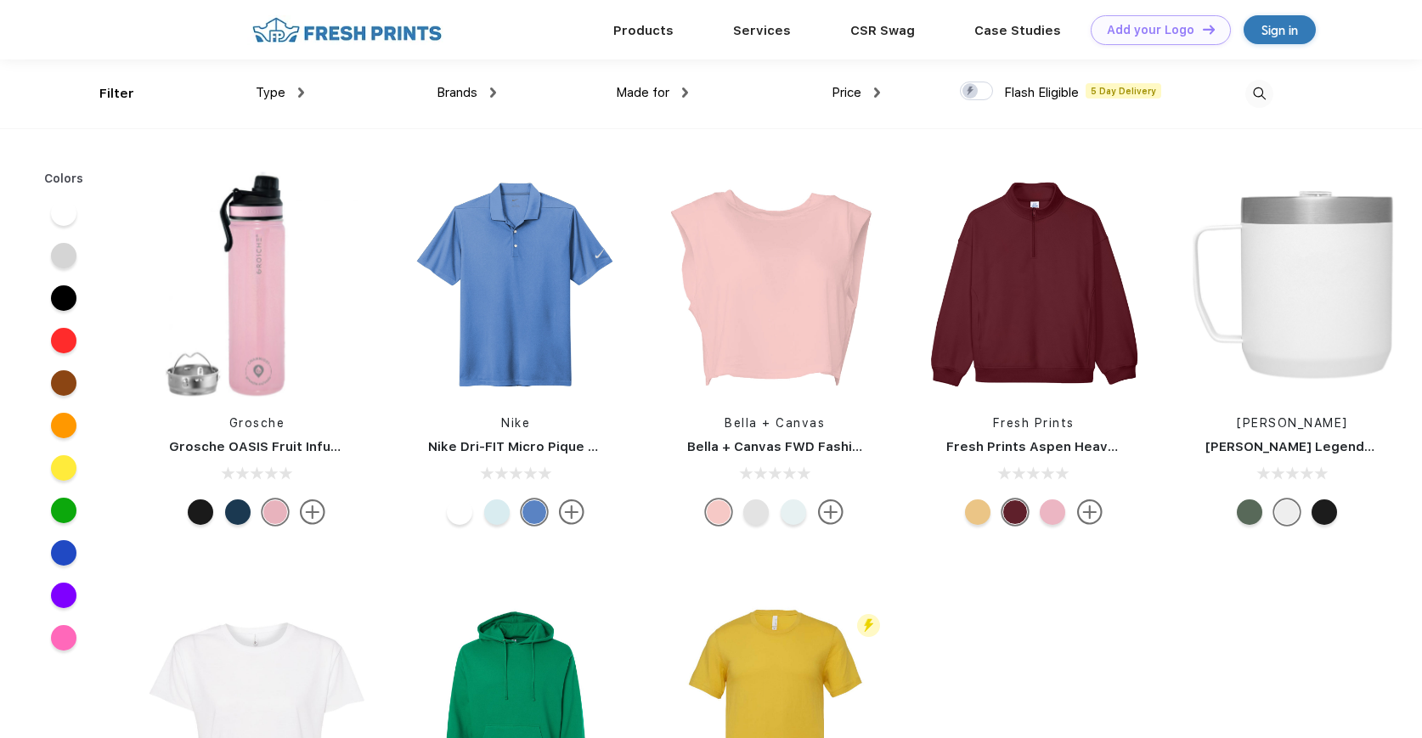
click at [483, 98] on div "Brands" at bounding box center [465, 93] width 59 height 20
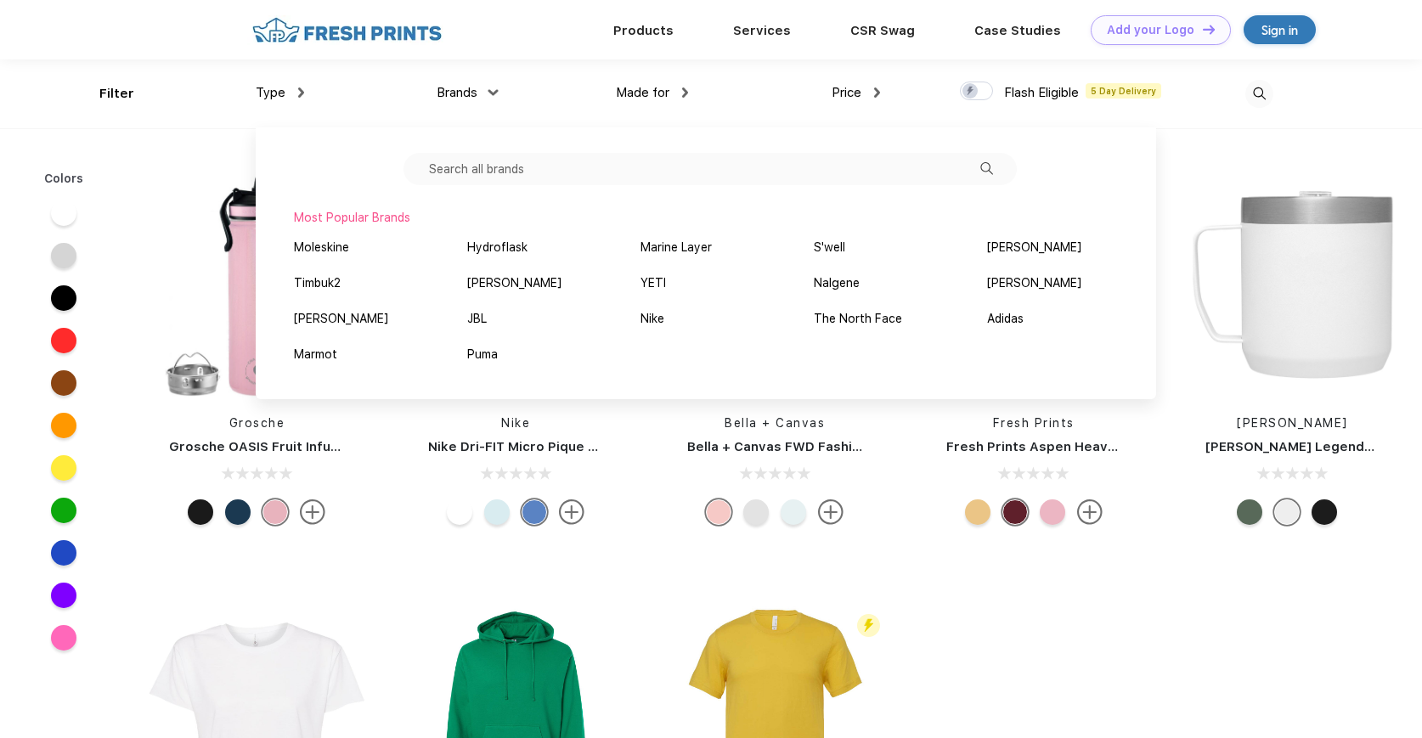
click at [497, 164] on input "text" at bounding box center [709, 169] width 613 height 32
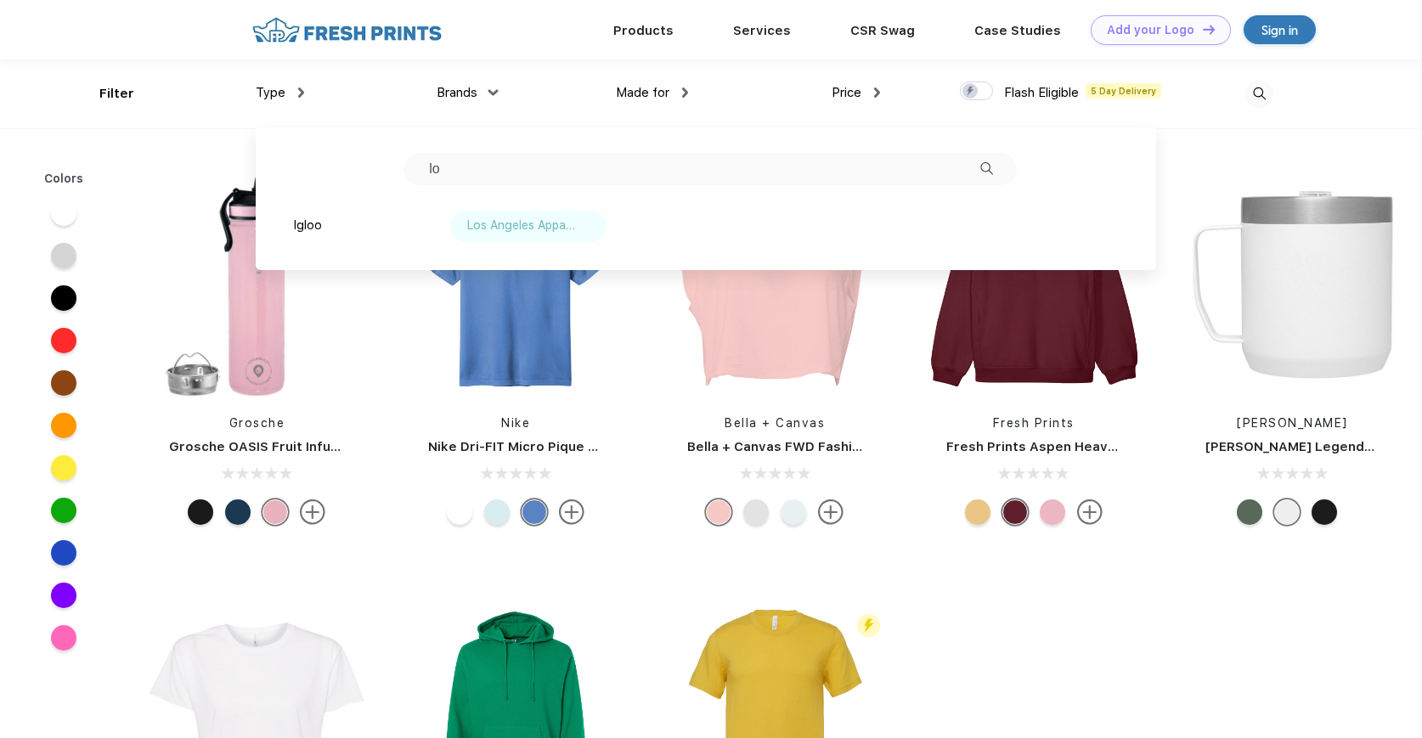
type input "lo"
click at [536, 222] on div "Los Angeles Apparel" at bounding box center [521, 226] width 108 height 18
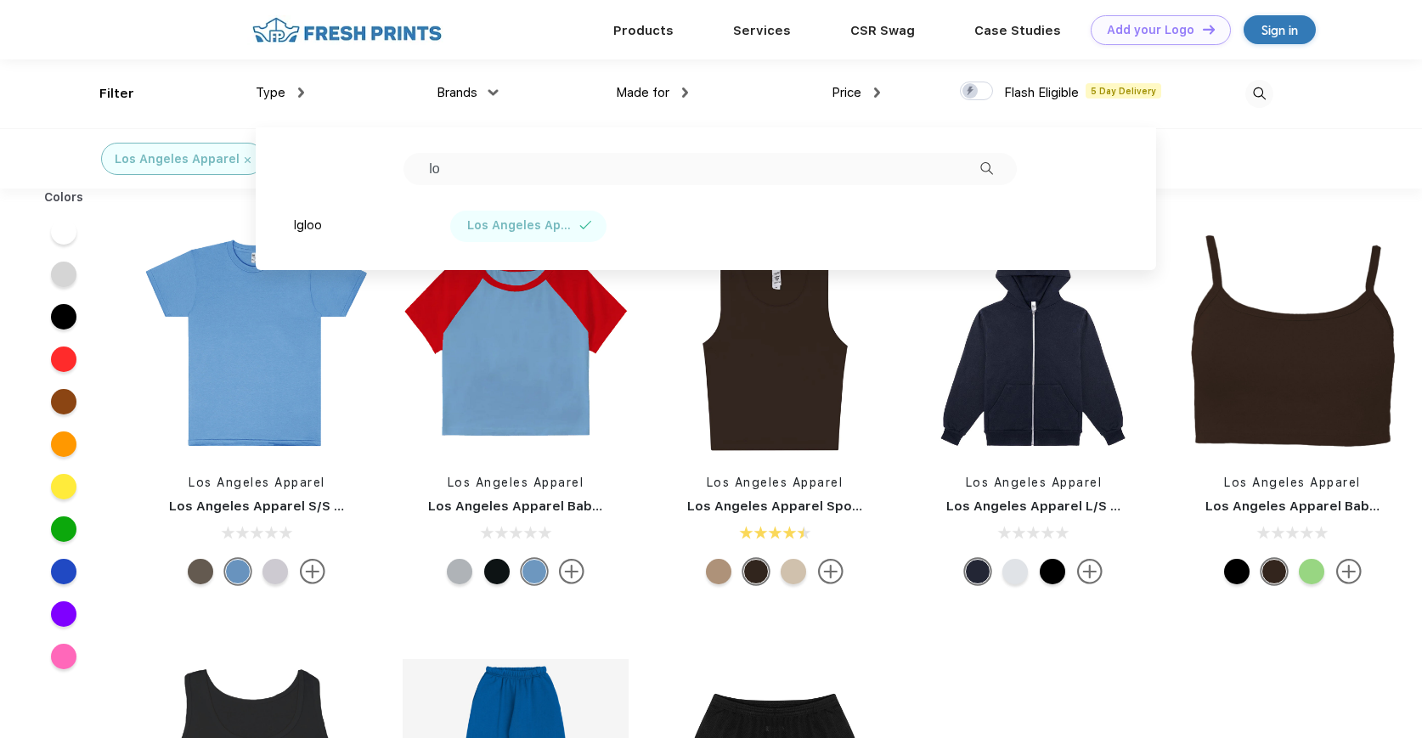
click at [125, 595] on div "Colors" at bounding box center [63, 433] width 127 height 489
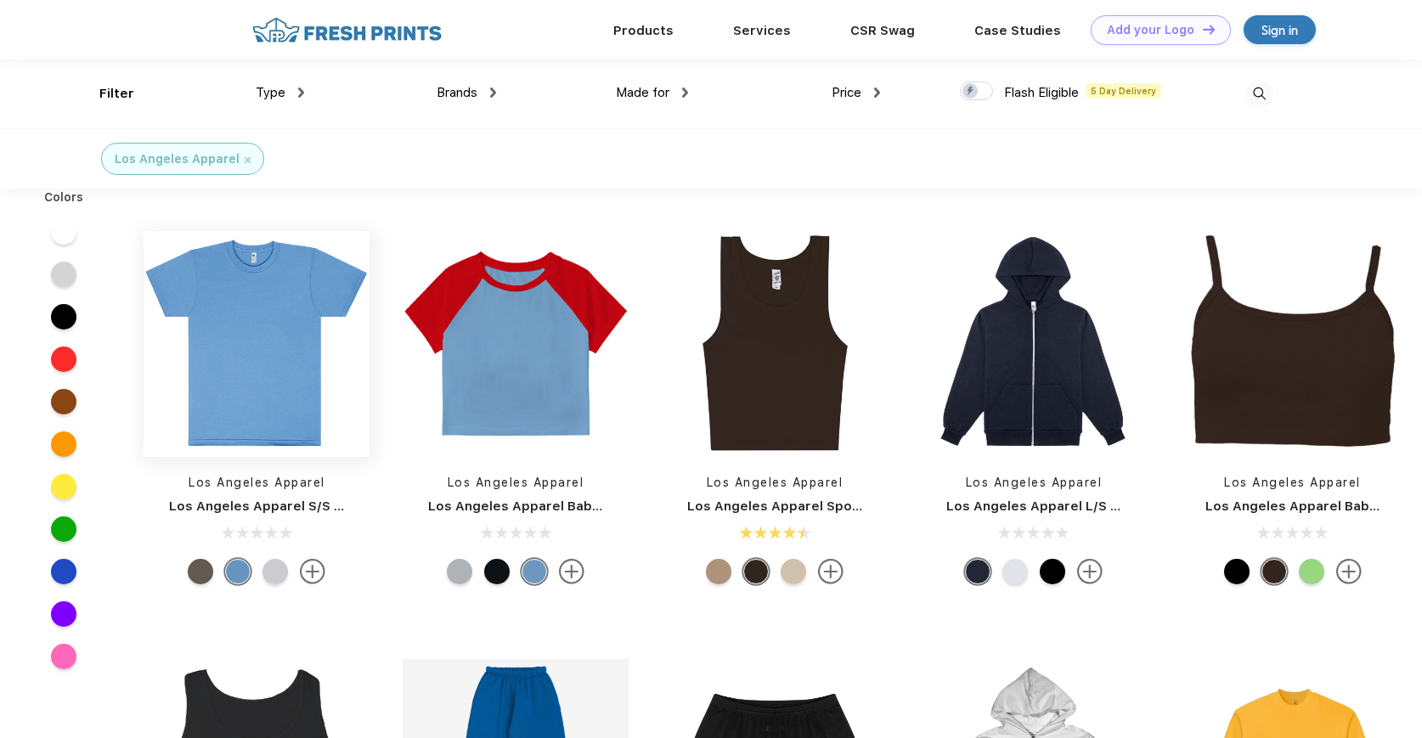
click at [337, 335] on img at bounding box center [257, 344] width 226 height 226
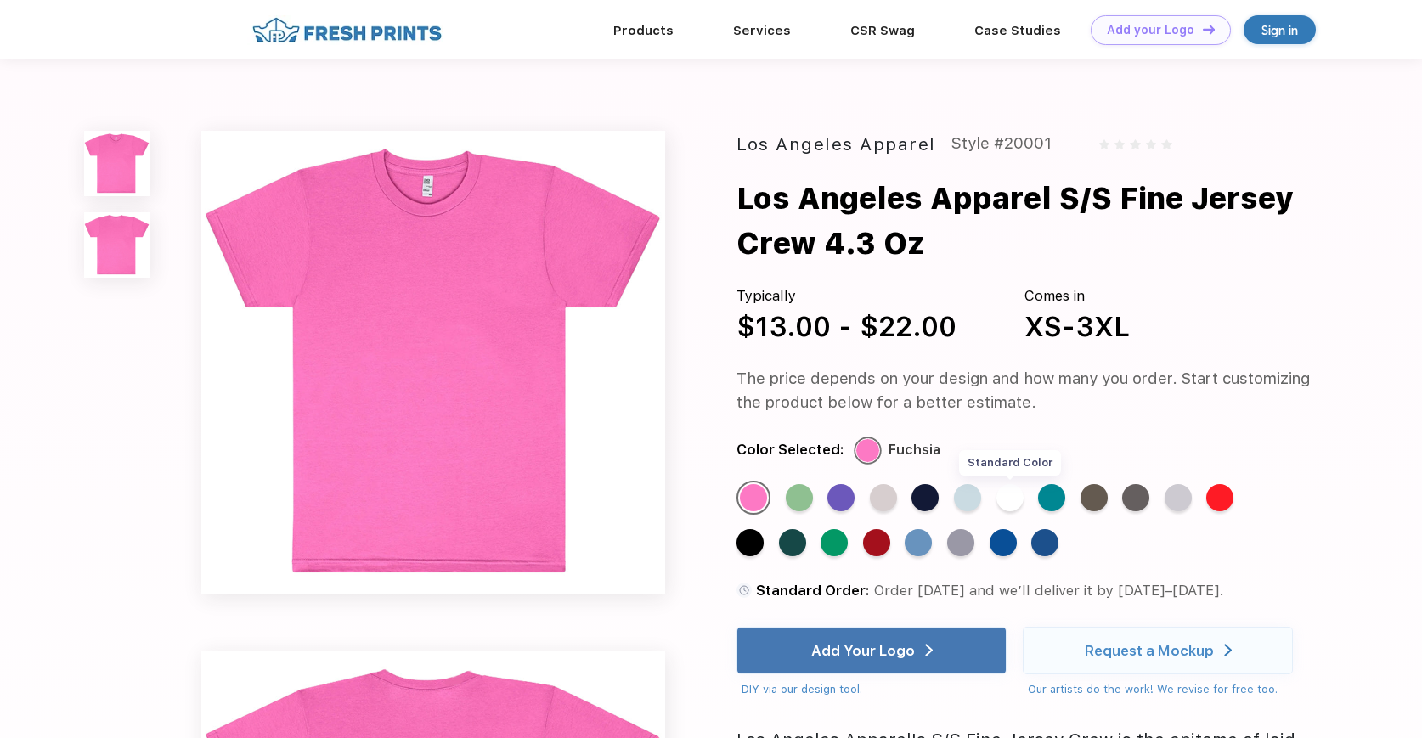
click at [1018, 498] on div "Standard Color" at bounding box center [1009, 497] width 27 height 27
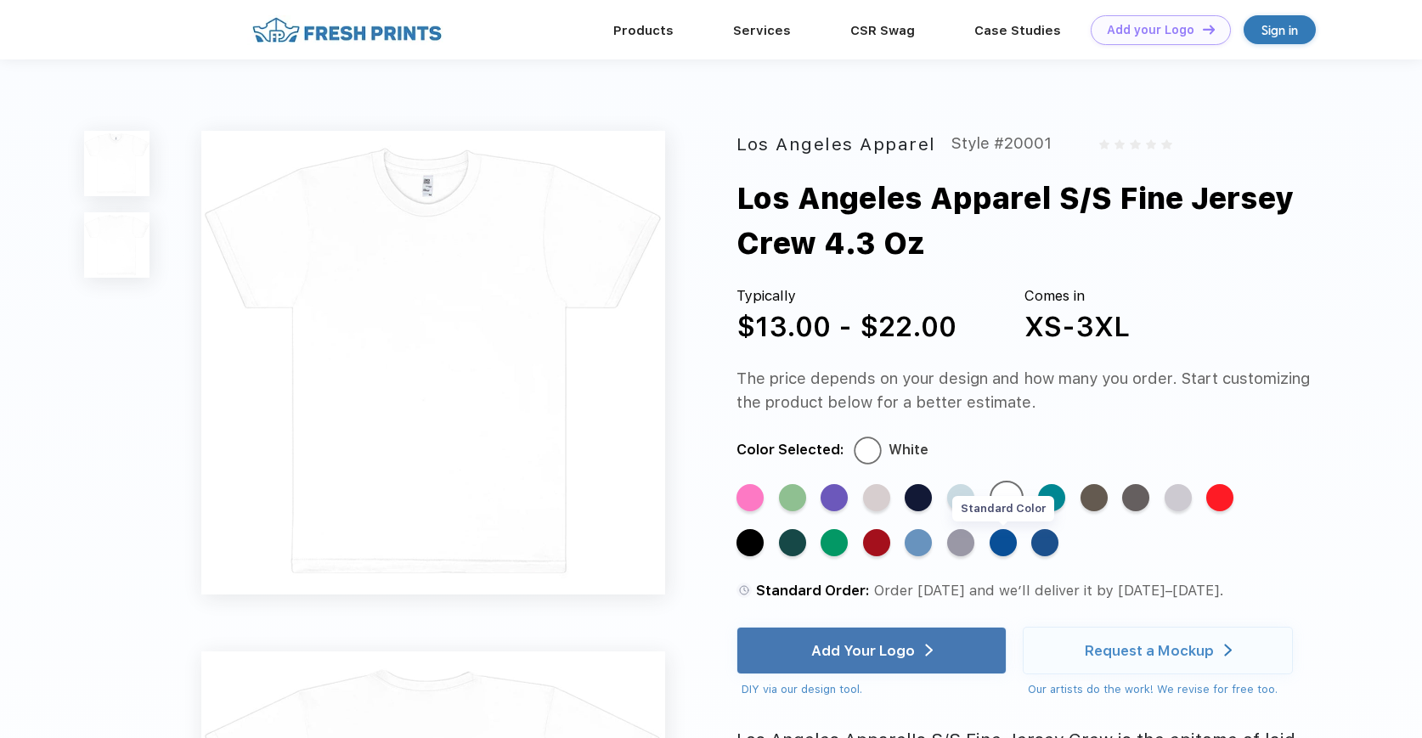
click at [1007, 538] on div "Standard Color" at bounding box center [1002, 542] width 27 height 27
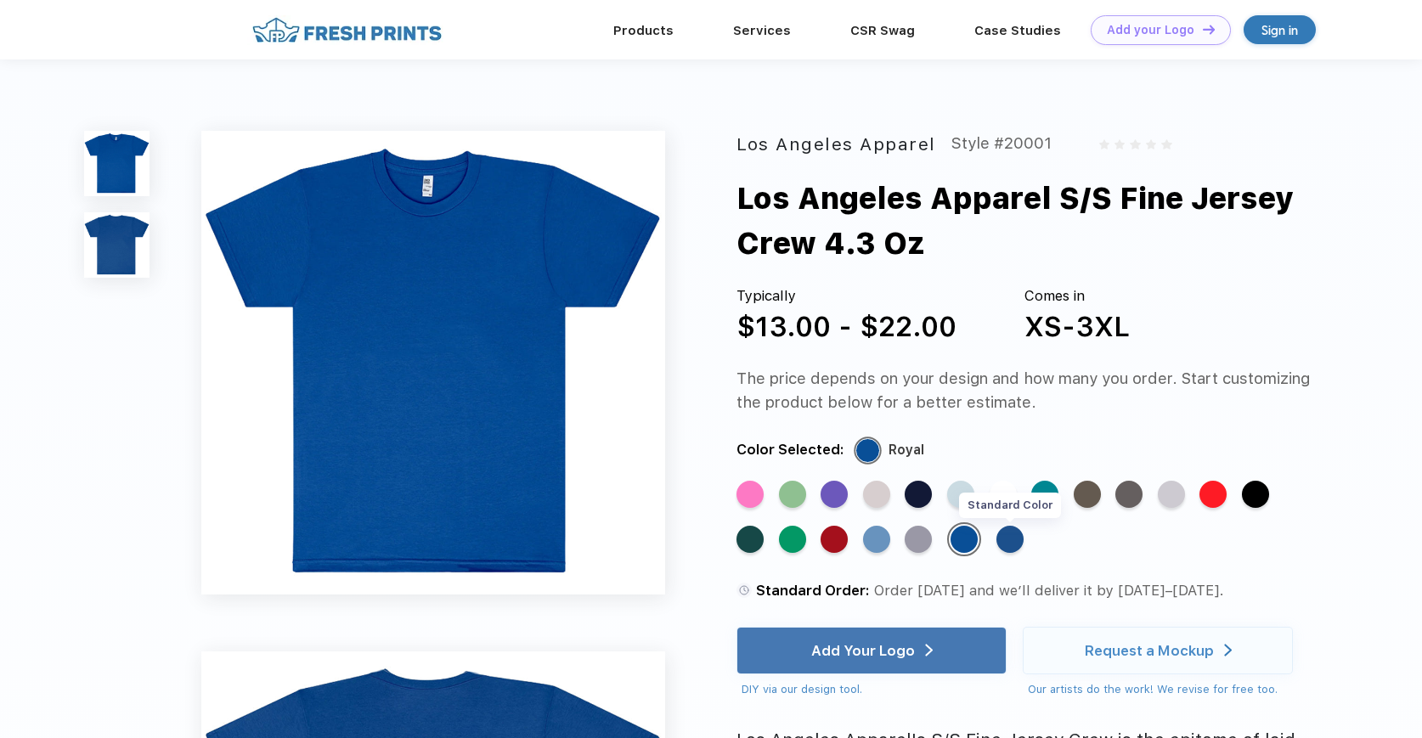
click at [1011, 550] on div "Standard Color" at bounding box center [1009, 539] width 27 height 27
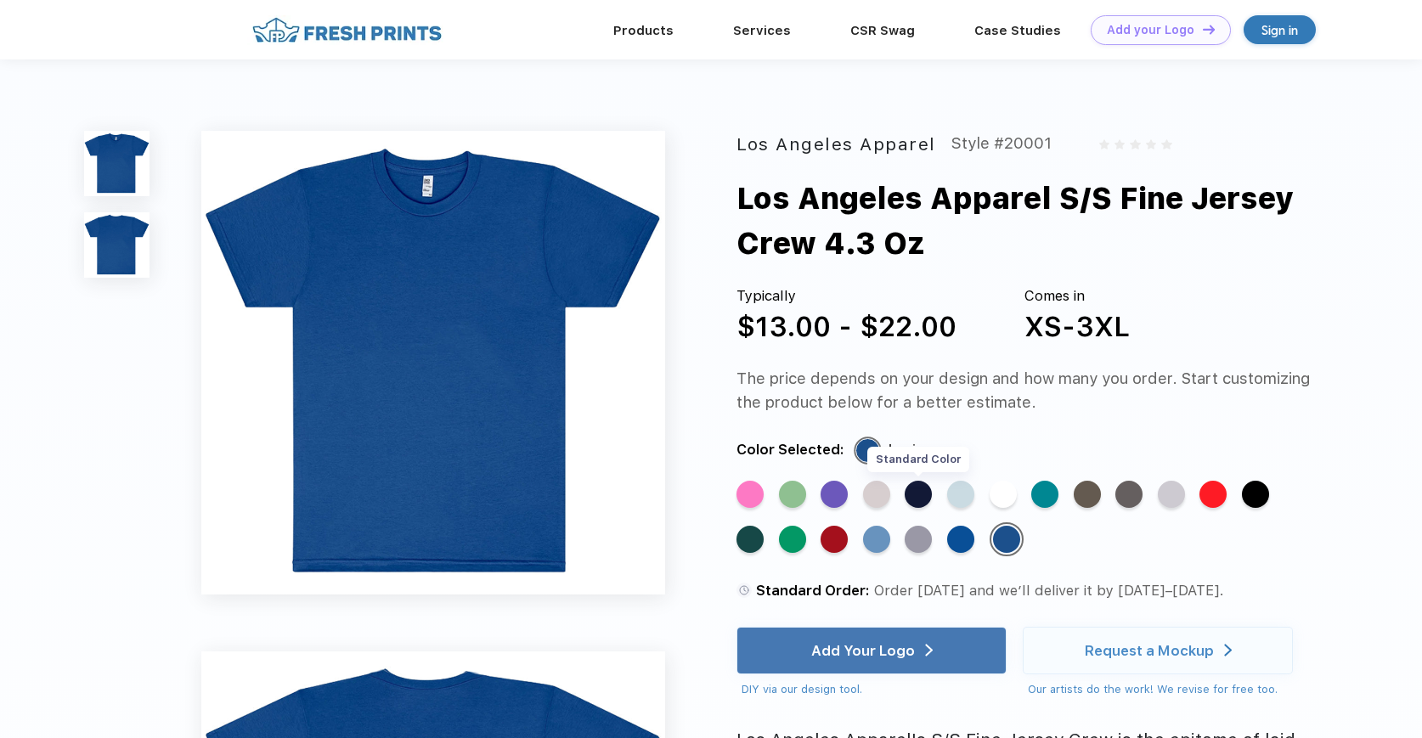
click at [924, 489] on div "Standard Color" at bounding box center [917, 494] width 27 height 27
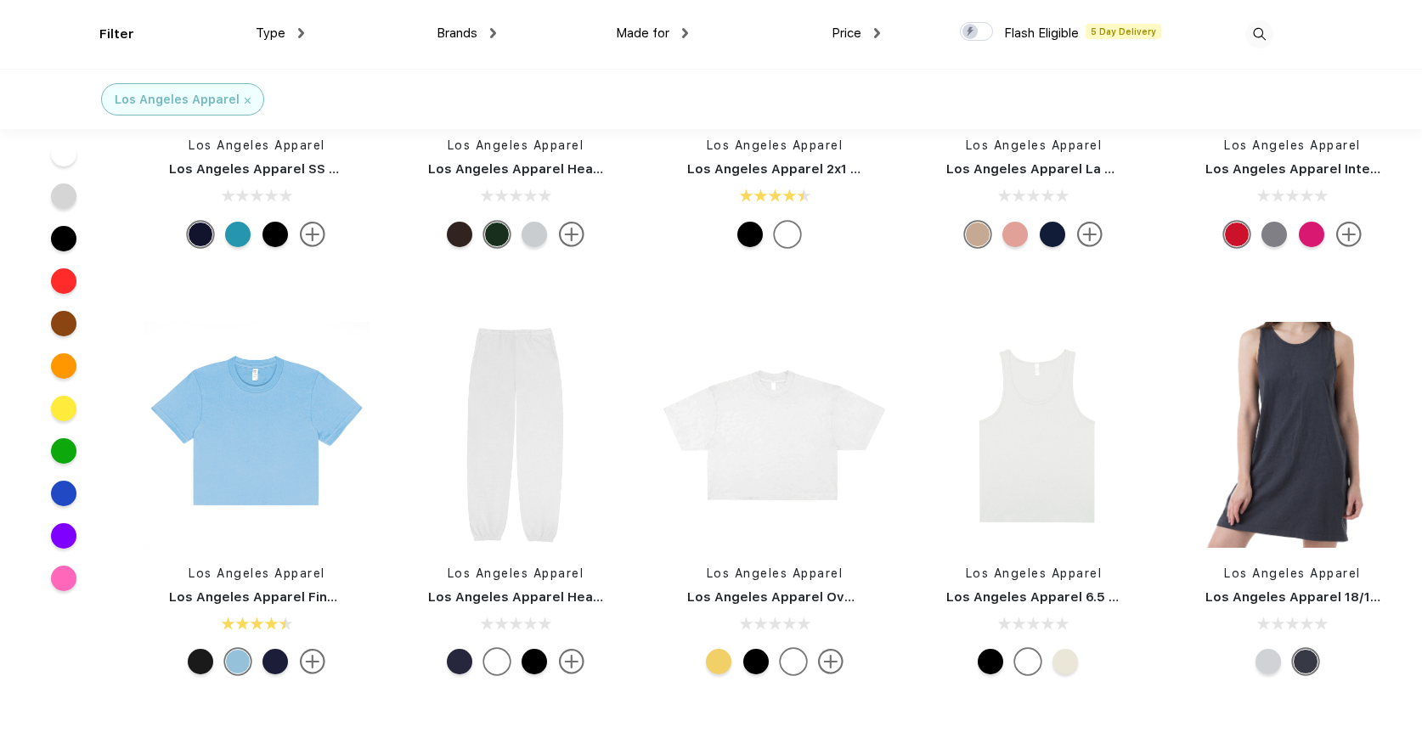
scroll to position [1067, 0]
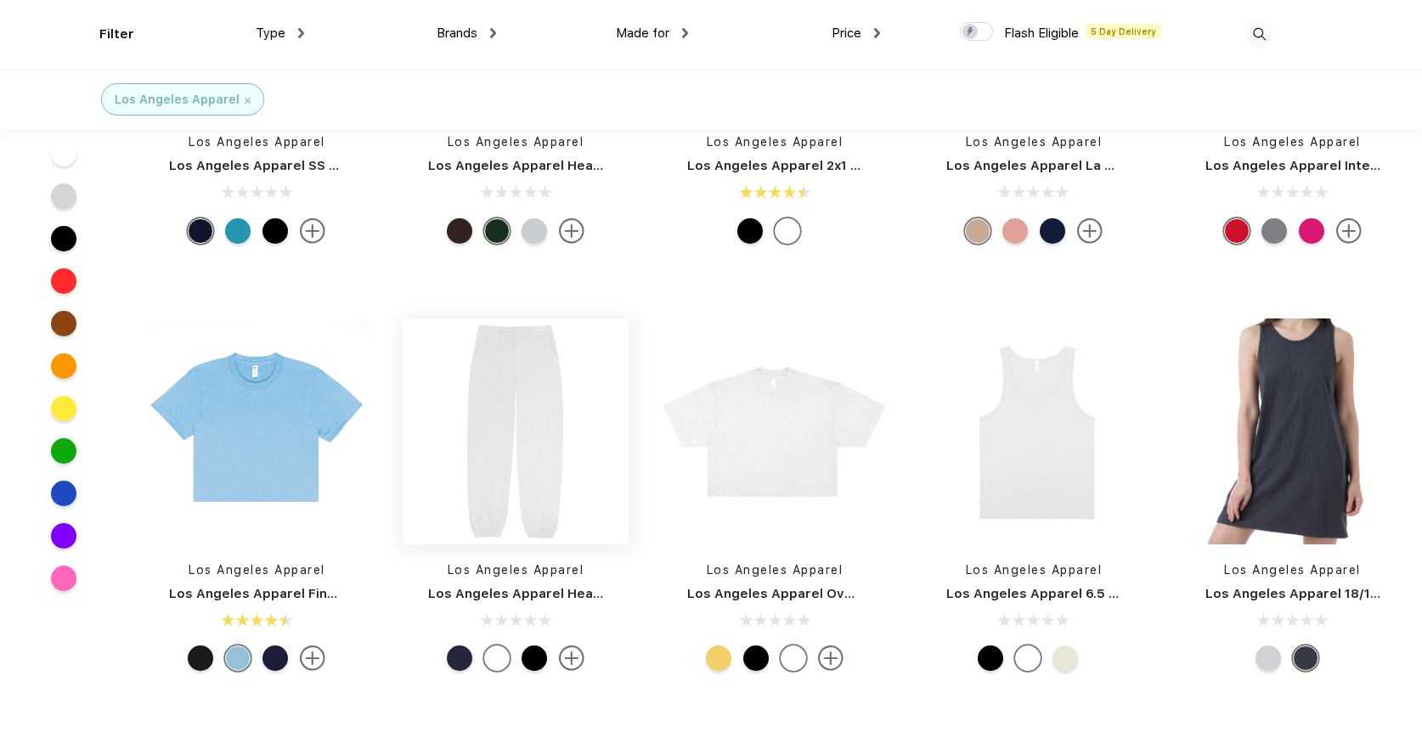
click at [559, 464] on img at bounding box center [516, 431] width 226 height 226
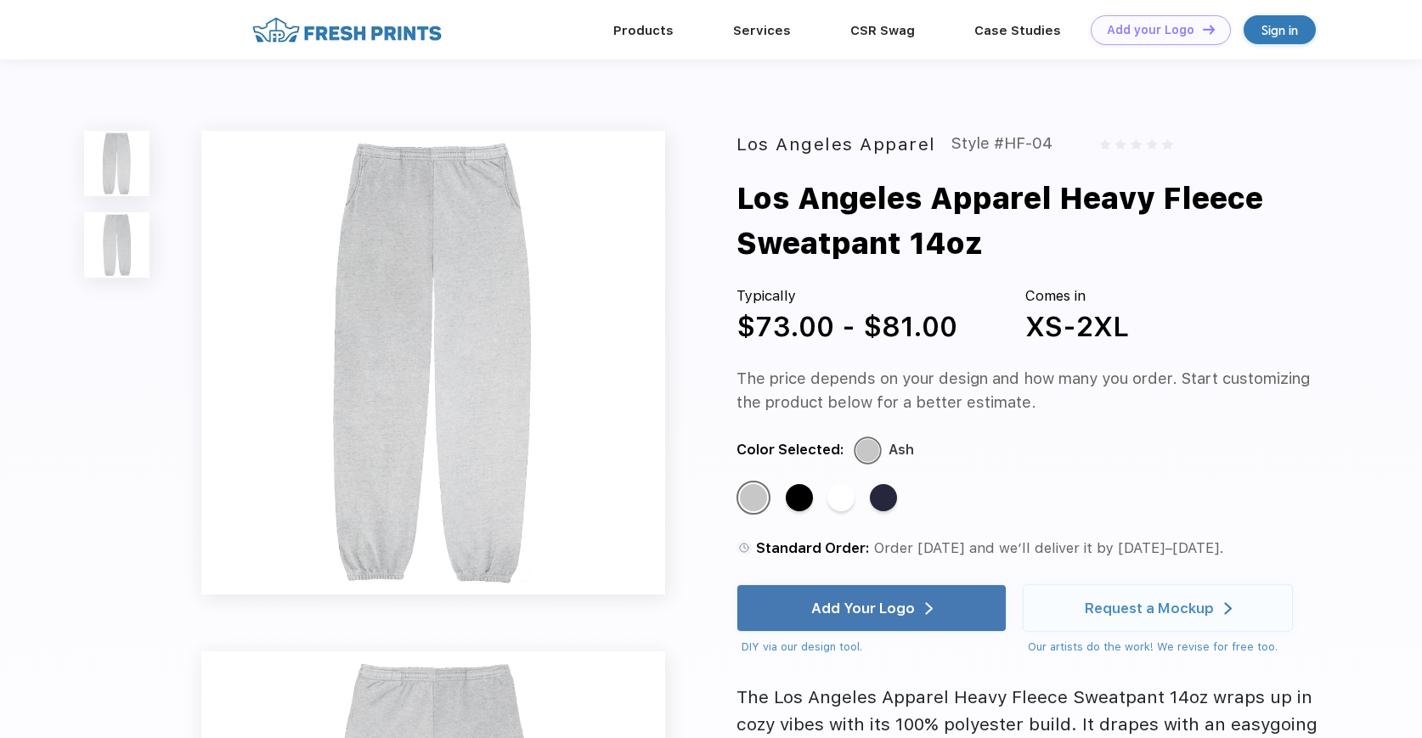
click at [478, 359] on img at bounding box center [433, 363] width 464 height 464
click at [453, 302] on img at bounding box center [433, 363] width 464 height 464
click at [130, 254] on img at bounding box center [116, 244] width 65 height 65
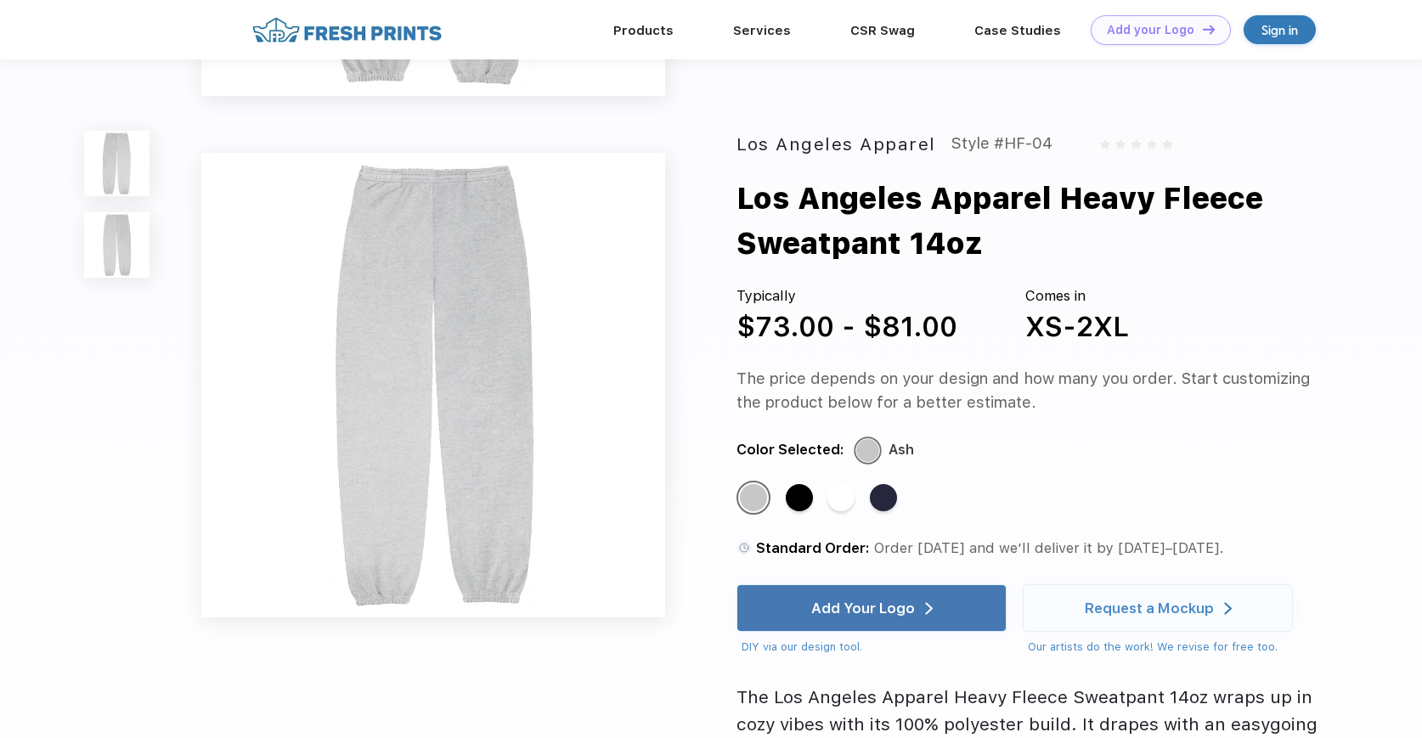
scroll to position [476, 0]
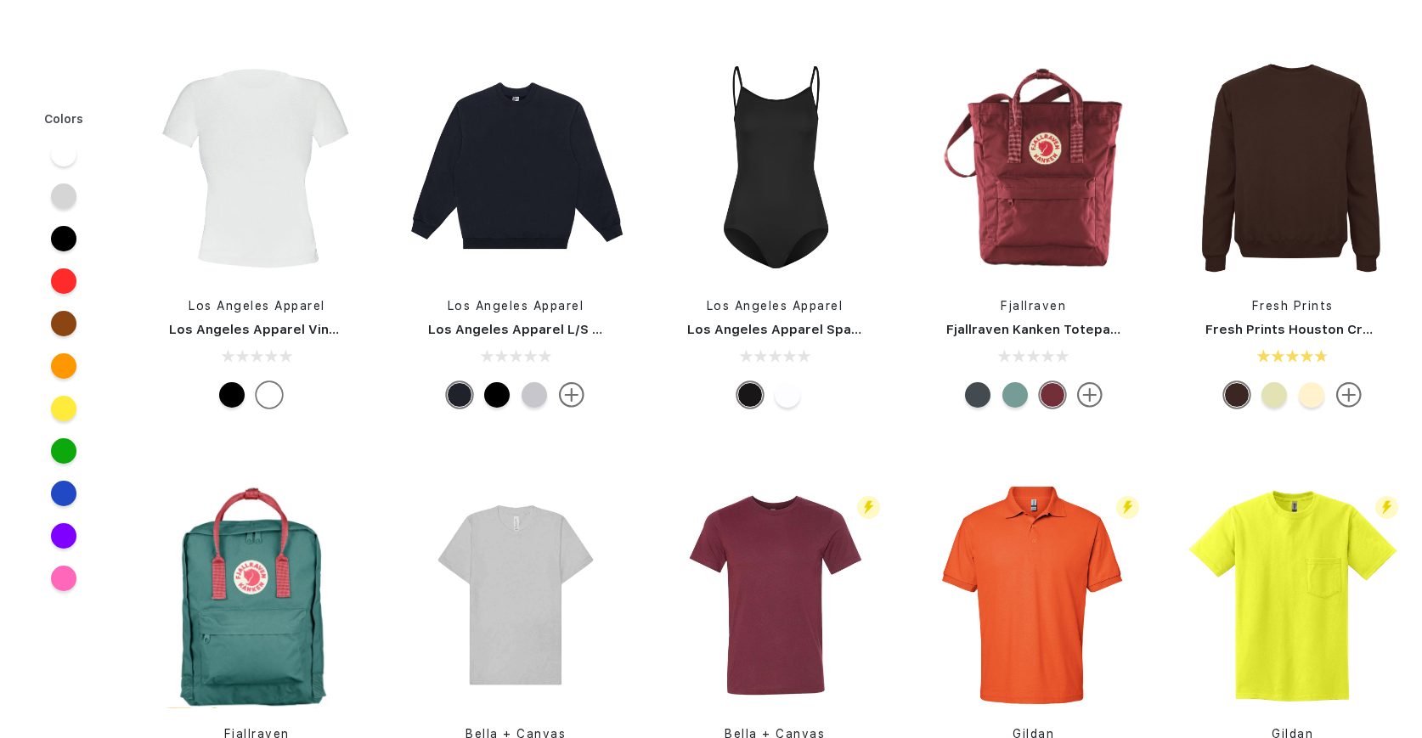
scroll to position [1067, 0]
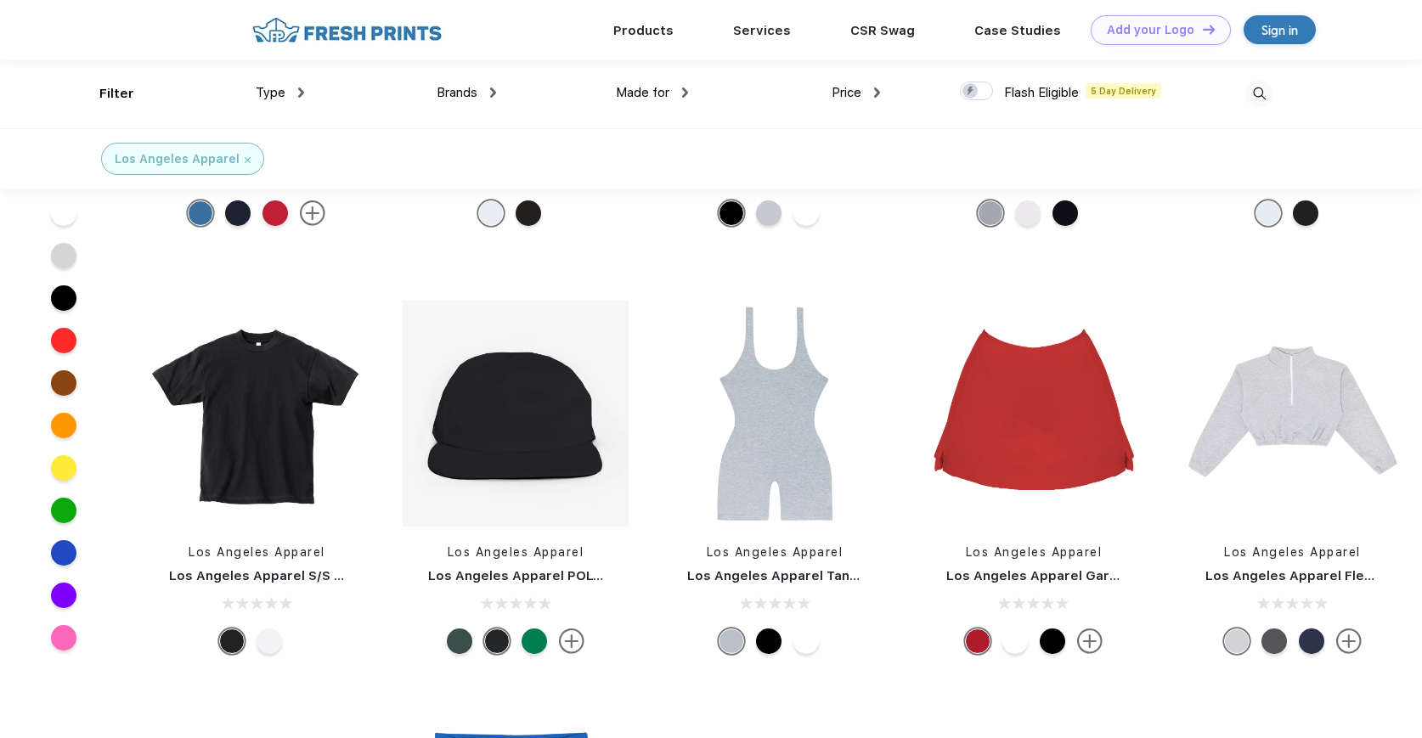
scroll to position [2311, 0]
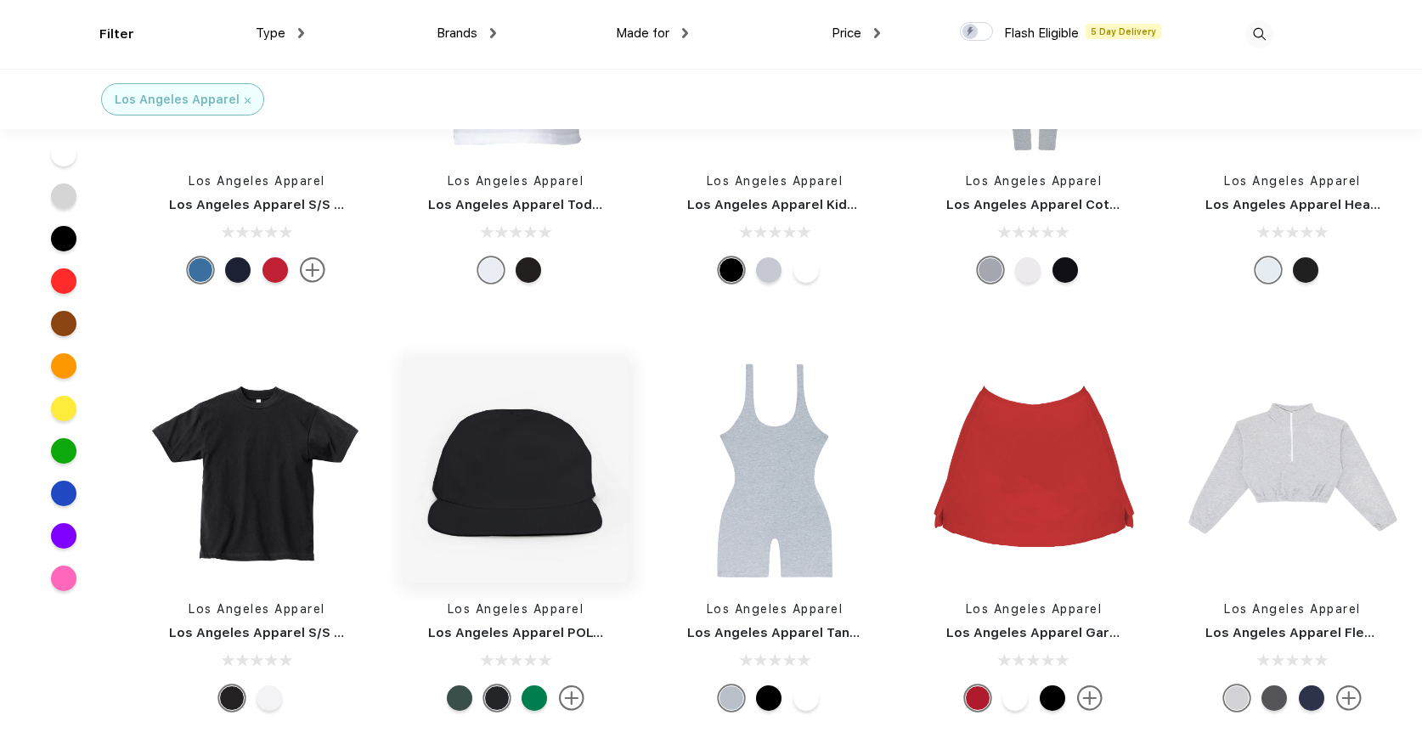
click at [594, 557] on img at bounding box center [516, 470] width 226 height 226
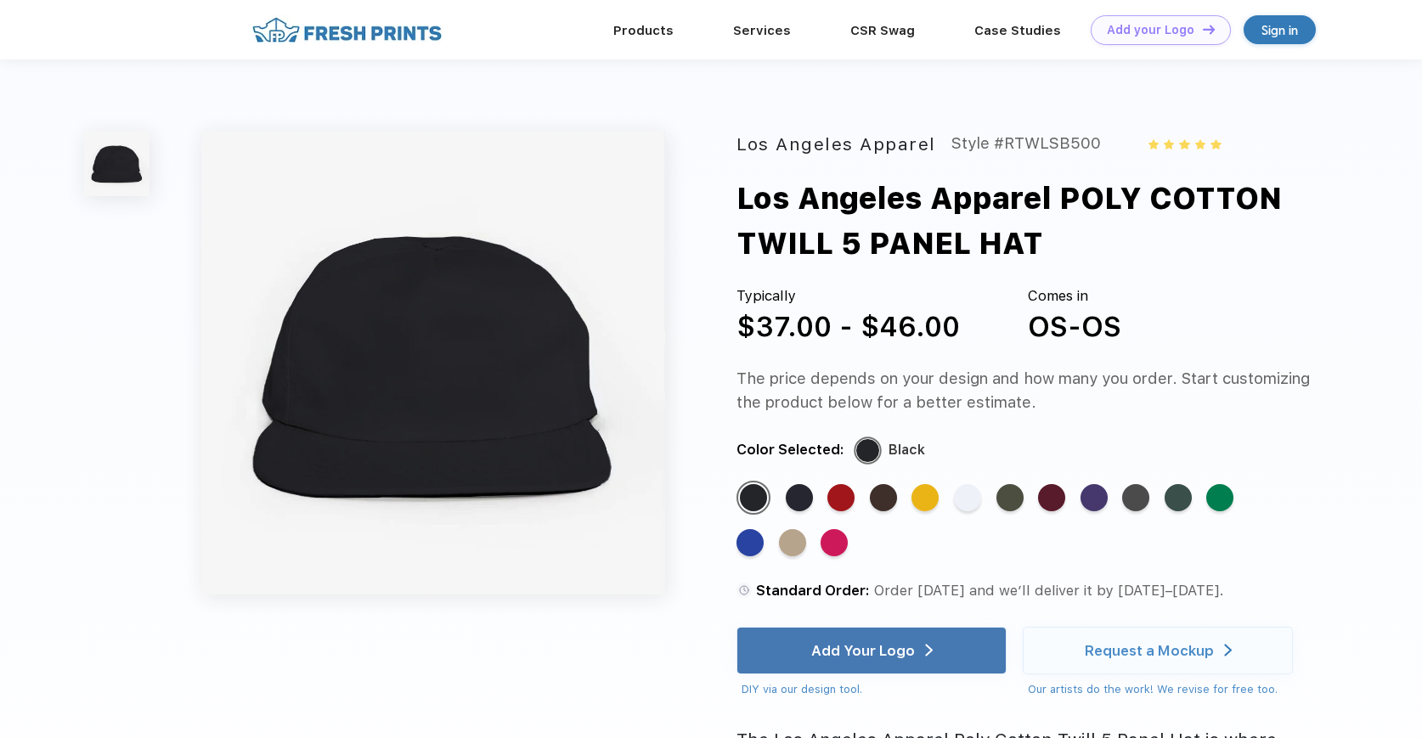
click at [1110, 495] on div "Standard Color Standard Color Standard Color Standard Color Standard Color Stan…" at bounding box center [1011, 526] width 551 height 91
click at [807, 503] on div "Standard Color" at bounding box center [798, 497] width 27 height 27
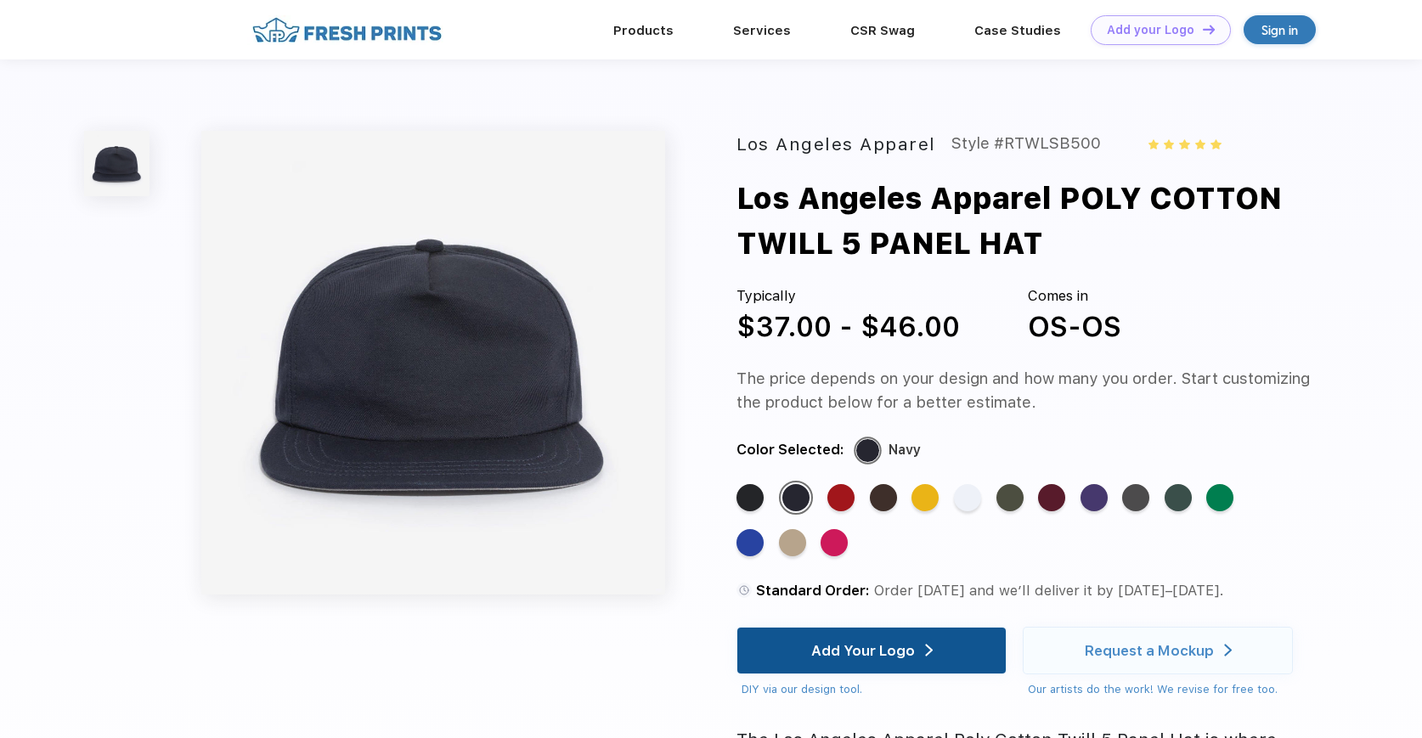
click at [846, 672] on div "Add Your Logo" at bounding box center [871, 651] width 121 height 46
